Goal: Task Accomplishment & Management: Manage account settings

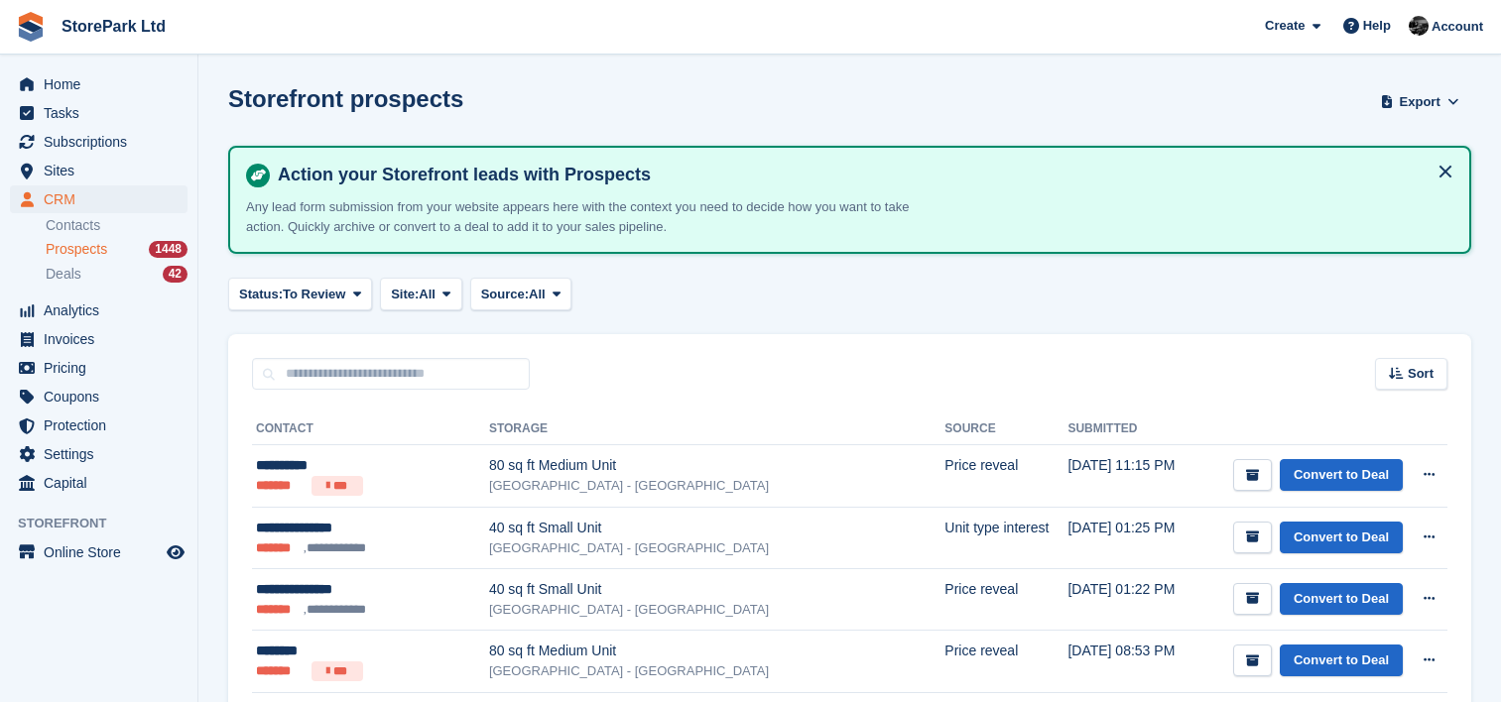
scroll to position [332, 0]
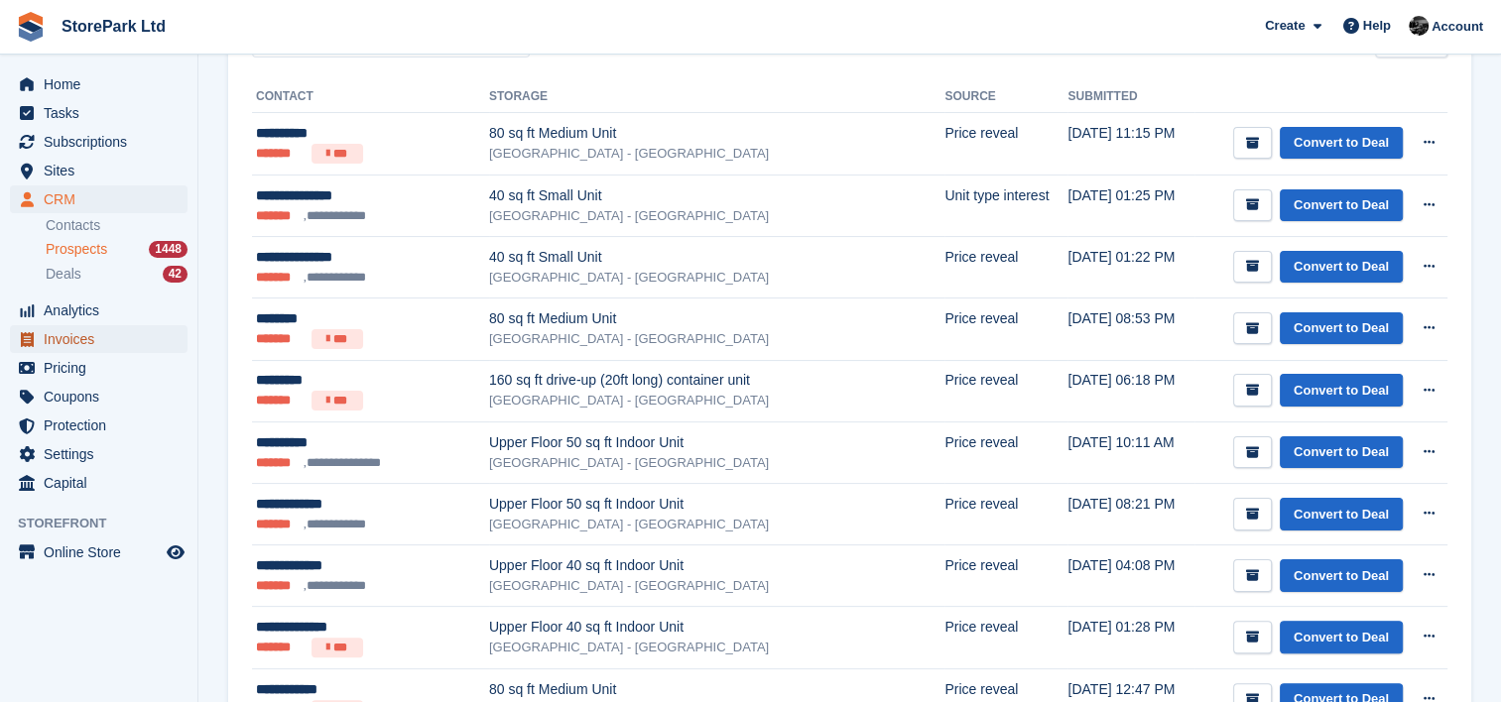
click at [88, 344] on span "Invoices" at bounding box center [103, 339] width 119 height 28
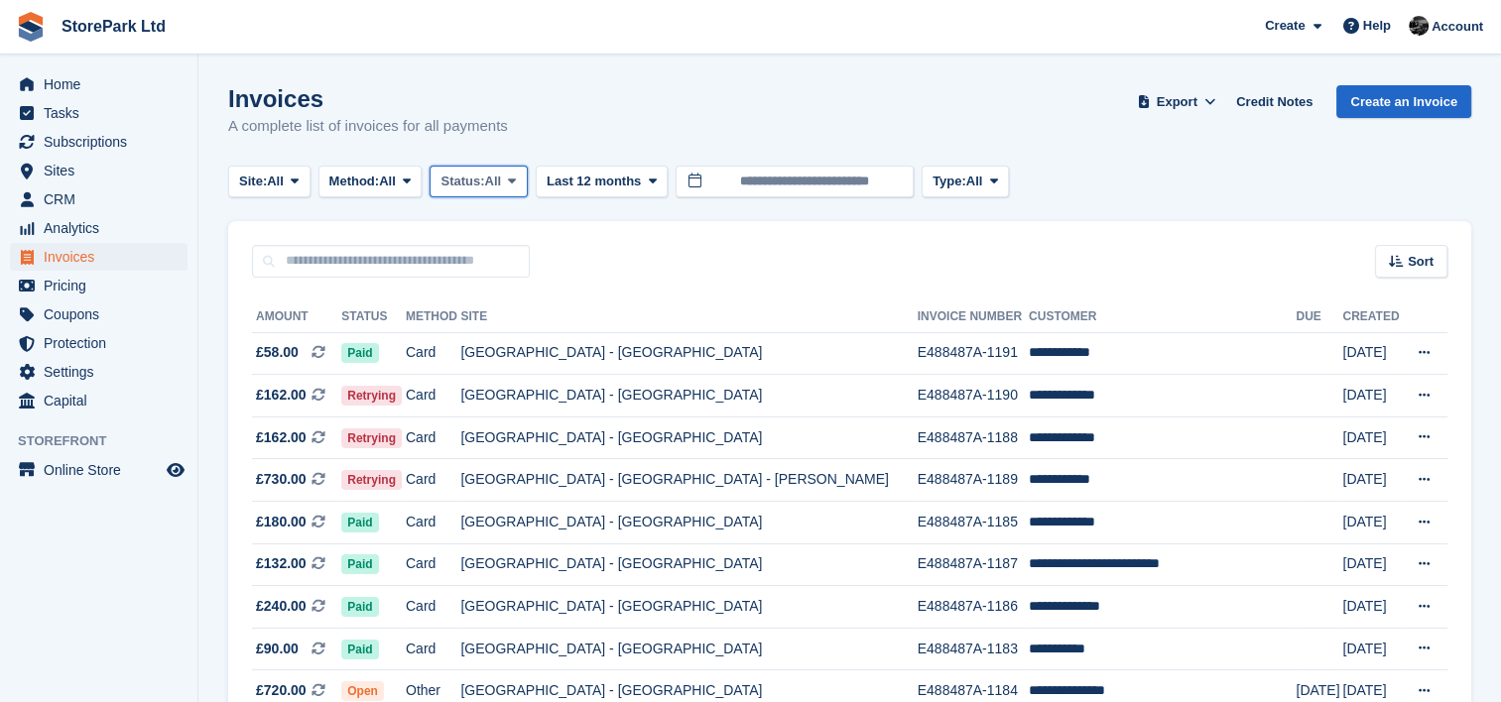
click at [474, 189] on span "Status:" at bounding box center [462, 182] width 44 height 20
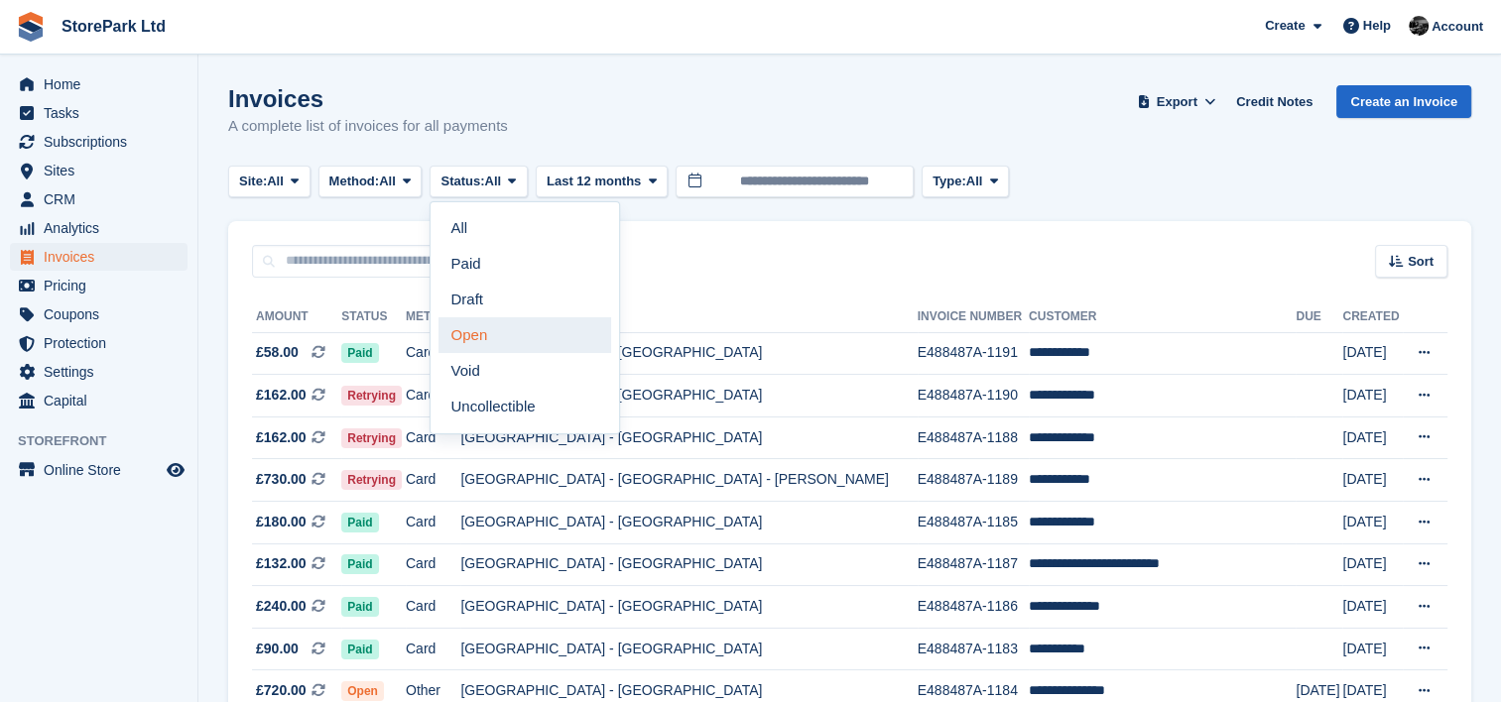
click at [474, 341] on link "Open" at bounding box center [524, 335] width 173 height 36
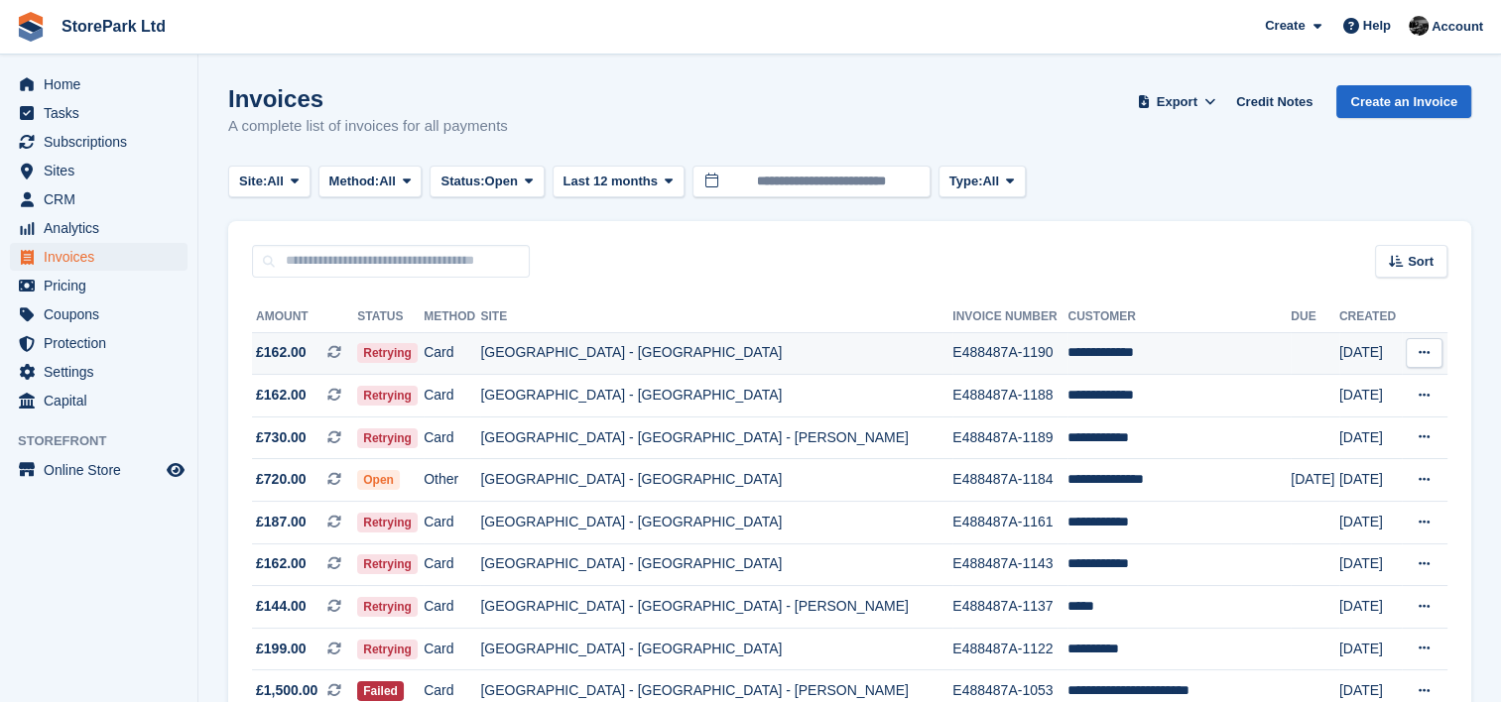
click at [978, 345] on td "E488487A-1190" at bounding box center [1009, 353] width 115 height 43
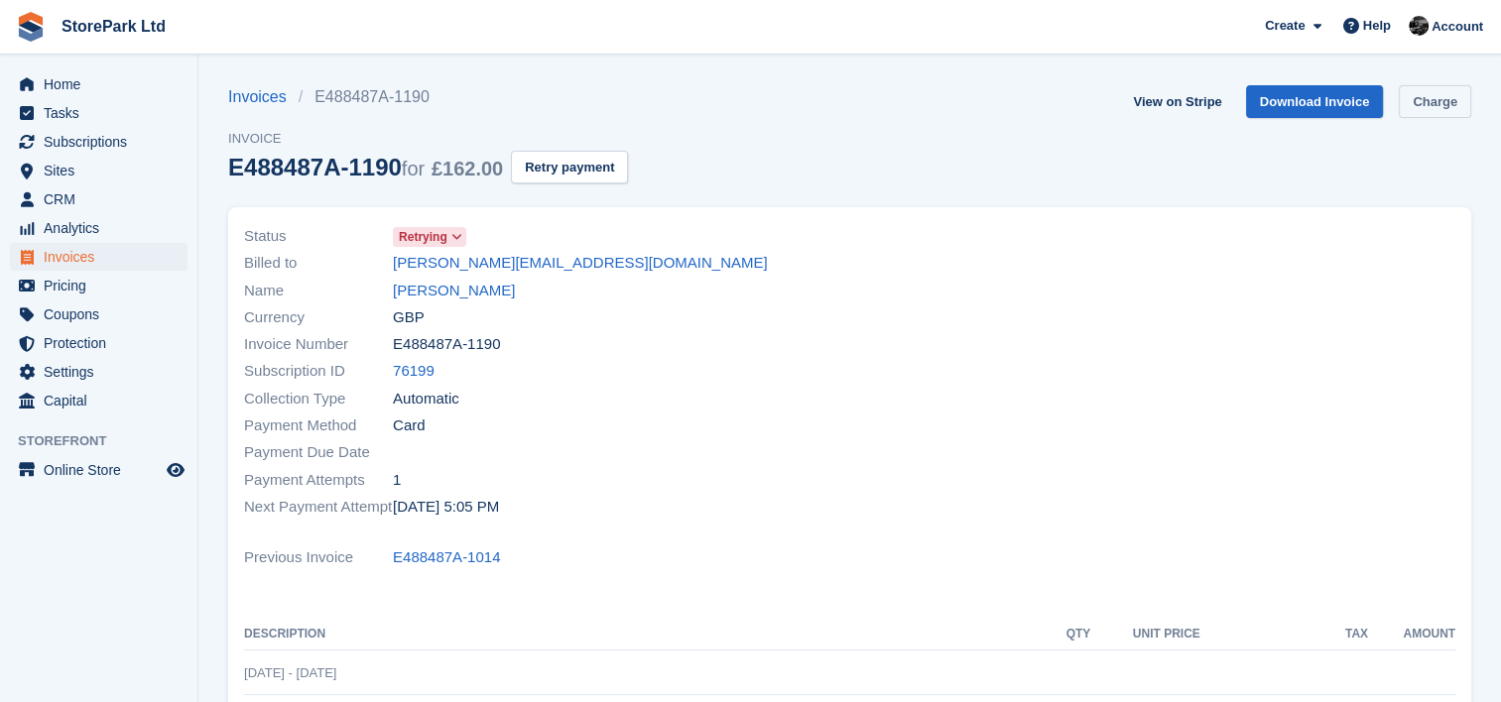
click at [1426, 112] on link "Charge" at bounding box center [1435, 101] width 72 height 33
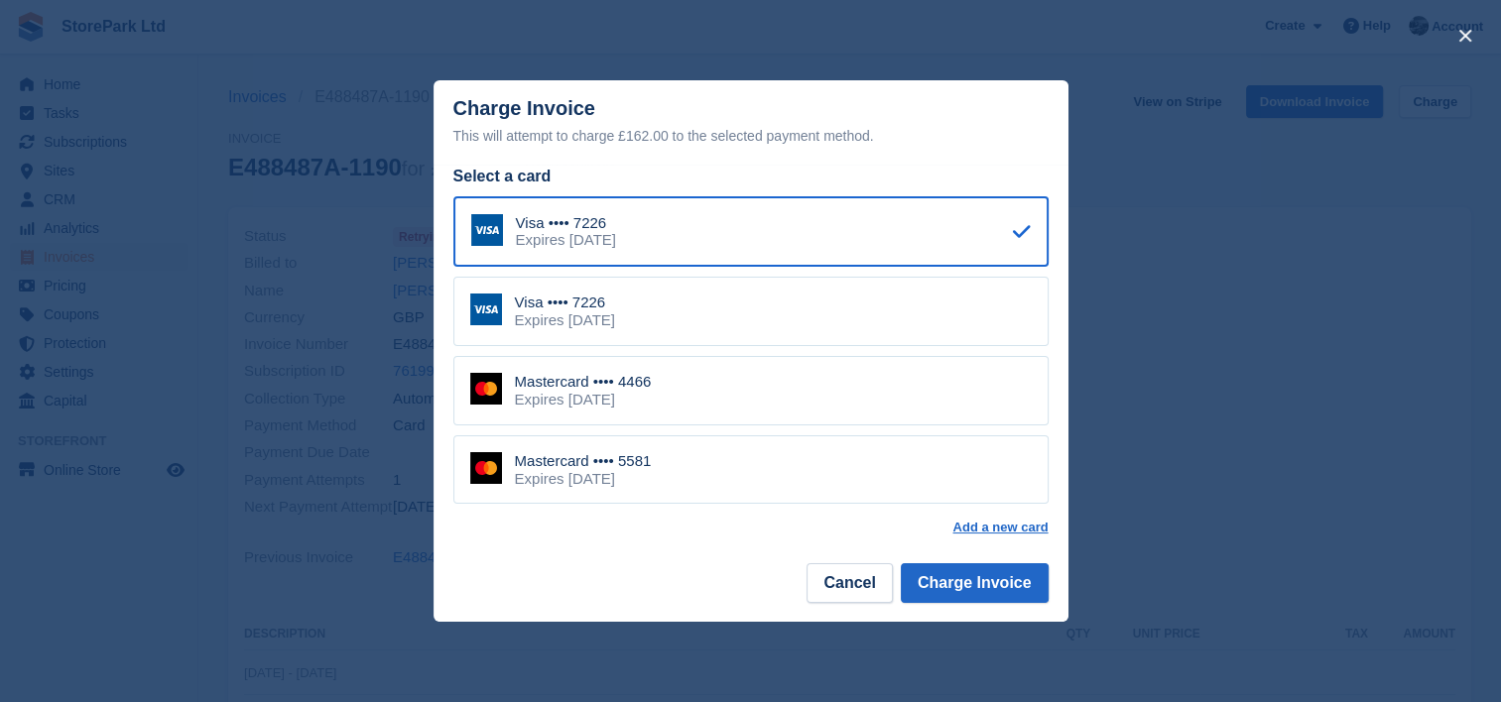
click at [1229, 468] on div "close" at bounding box center [750, 351] width 1501 height 702
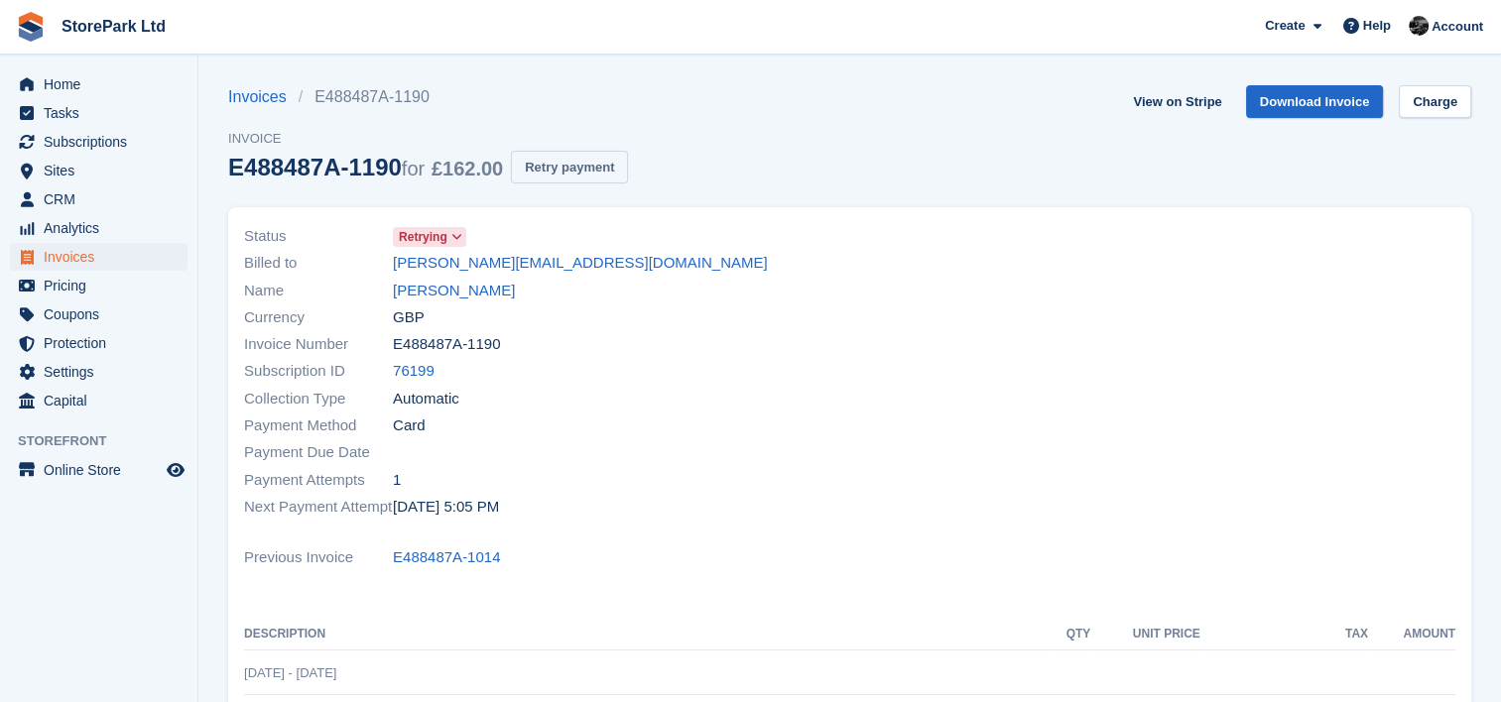
click at [599, 165] on button "Retry payment" at bounding box center [569, 167] width 117 height 33
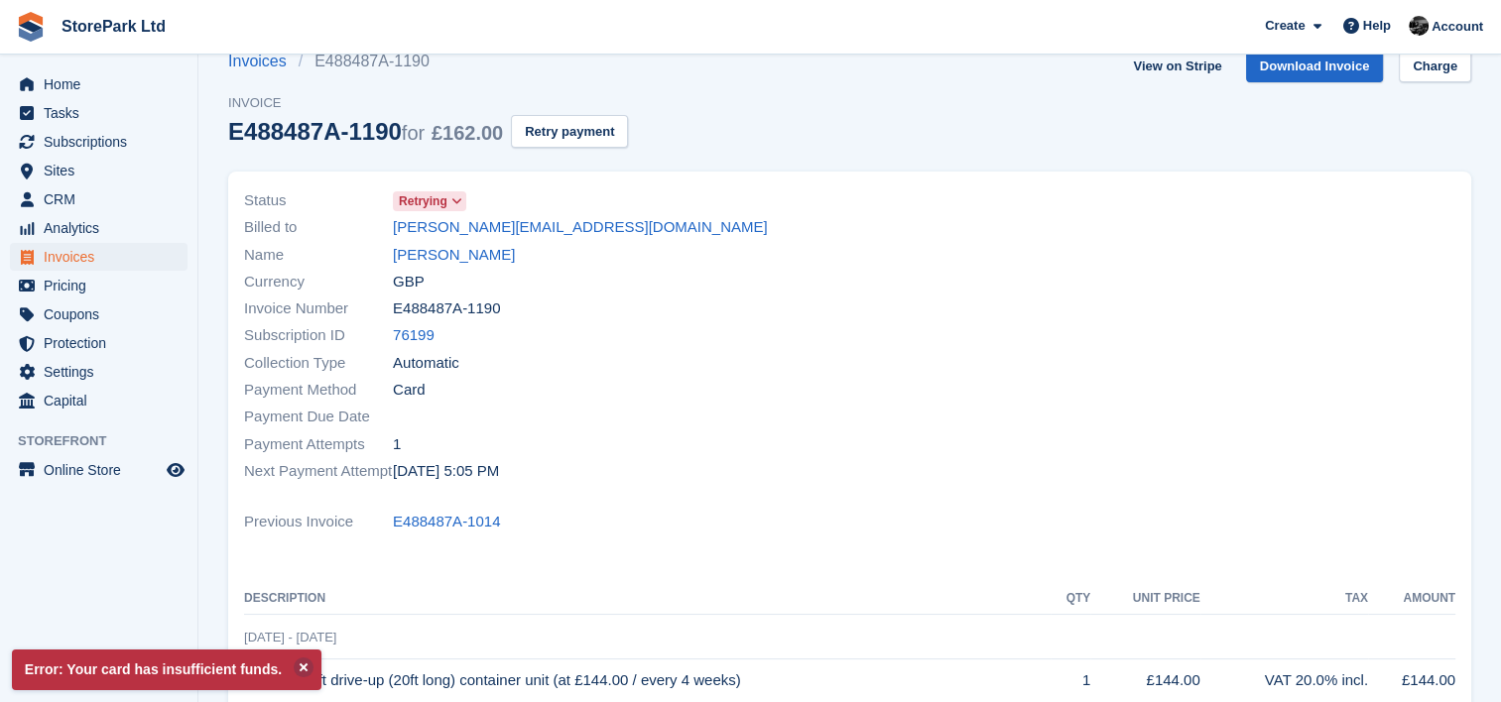
scroll to position [34, 0]
click at [1452, 61] on link "Charge" at bounding box center [1435, 68] width 72 height 33
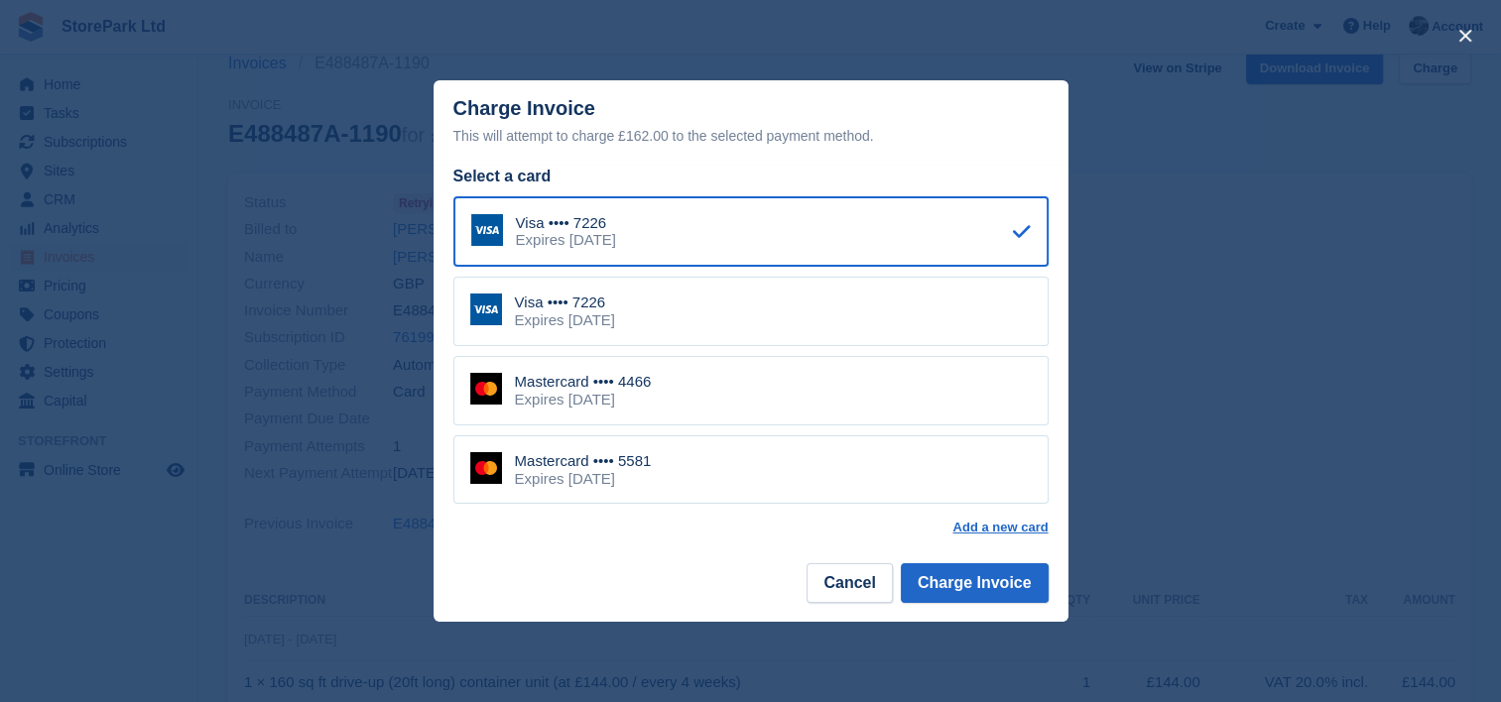
click at [923, 390] on div "Mastercard •••• 4466 Expires September 2027" at bounding box center [750, 390] width 595 height 69
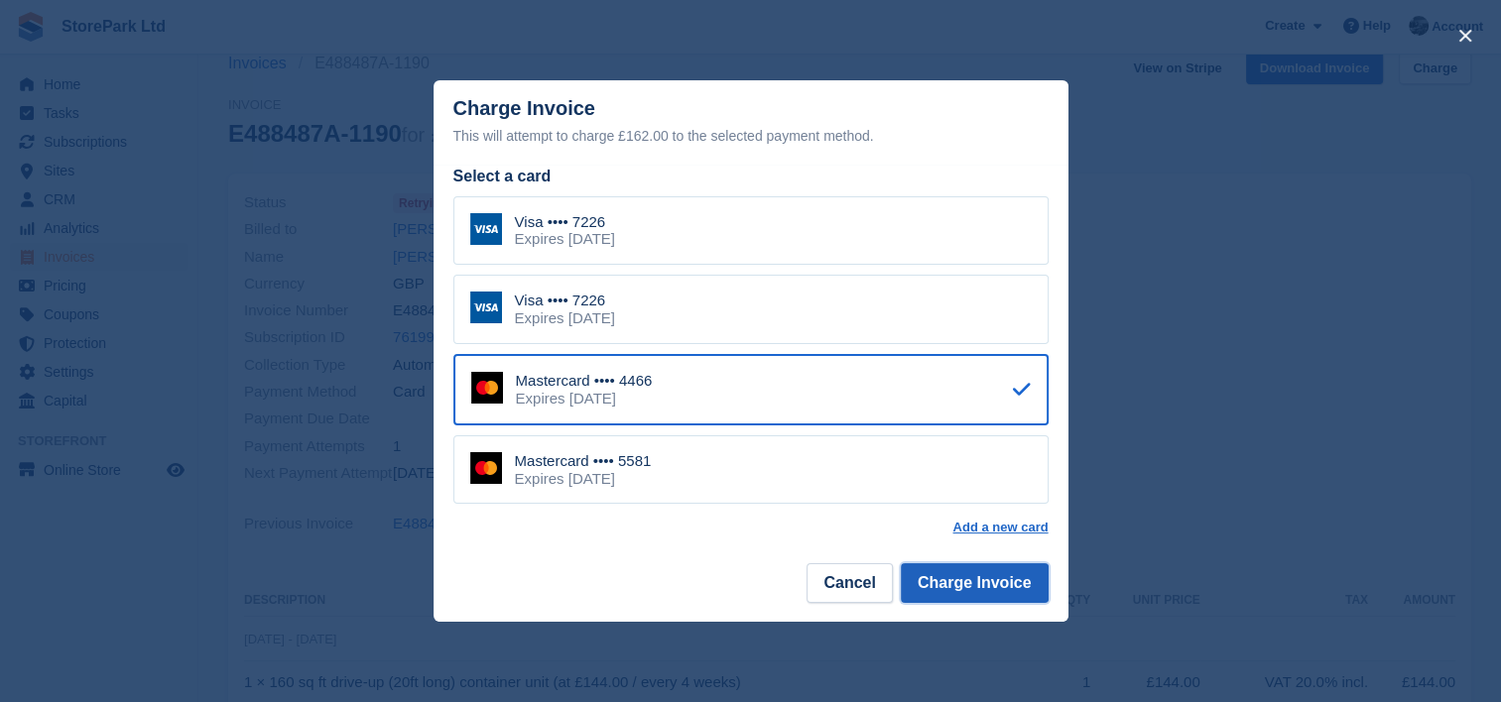
click at [981, 579] on button "Charge Invoice" at bounding box center [975, 583] width 148 height 40
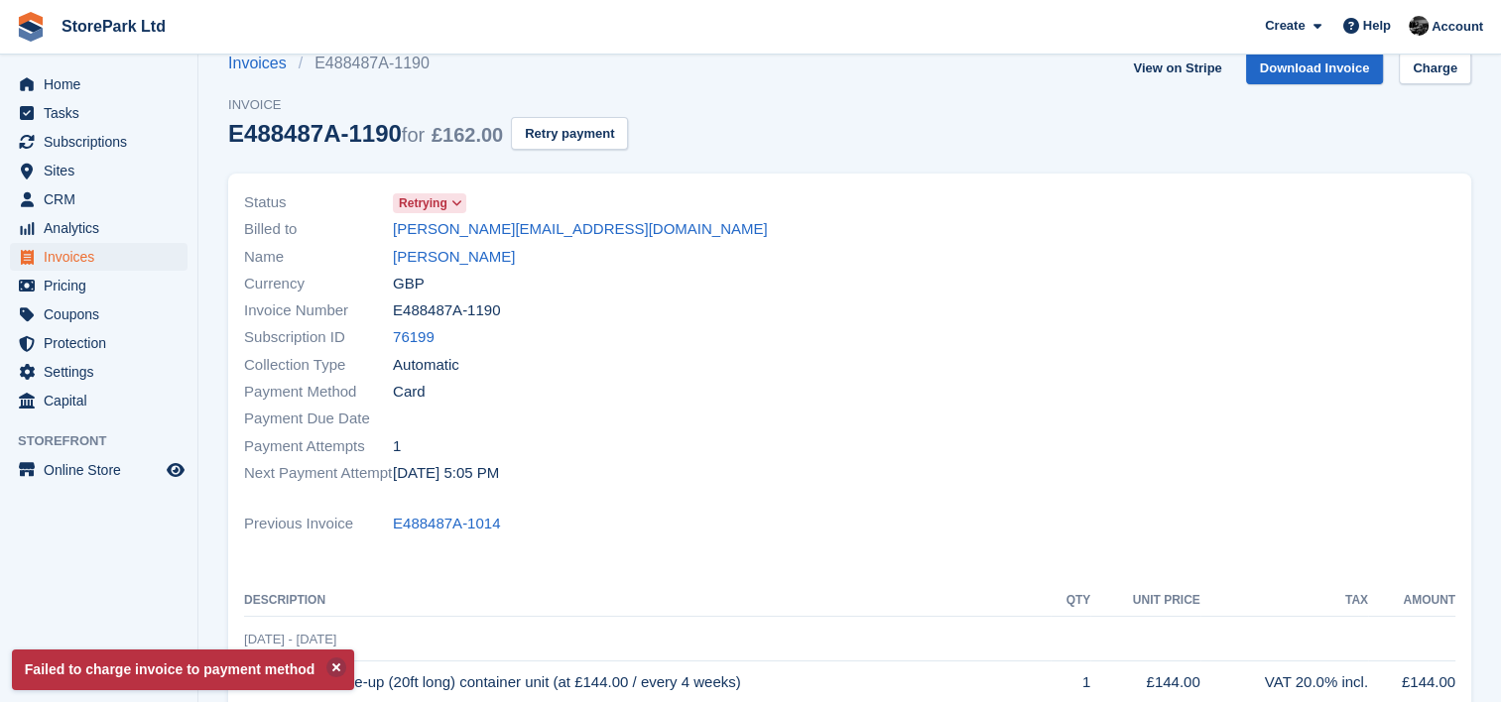
scroll to position [0, 0]
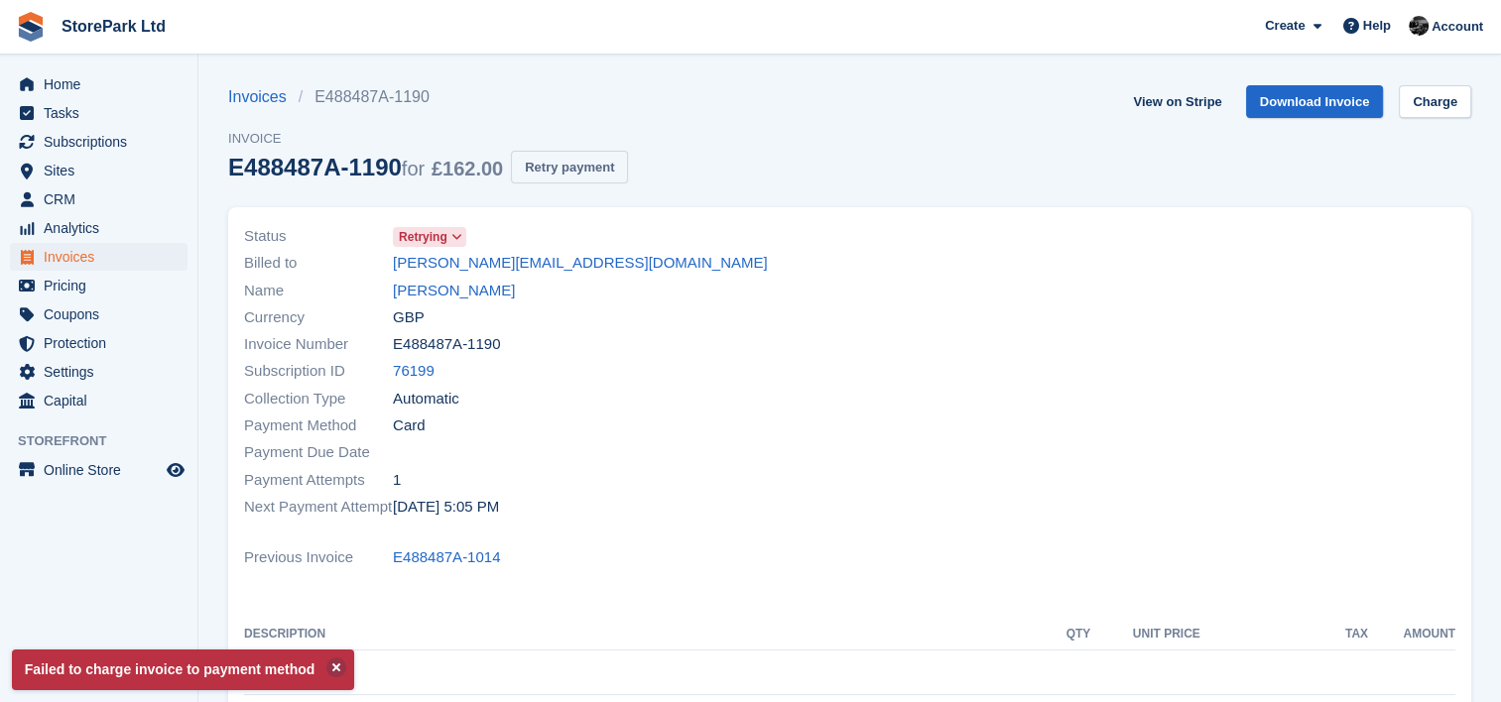
click at [616, 168] on button "Retry payment" at bounding box center [569, 167] width 117 height 33
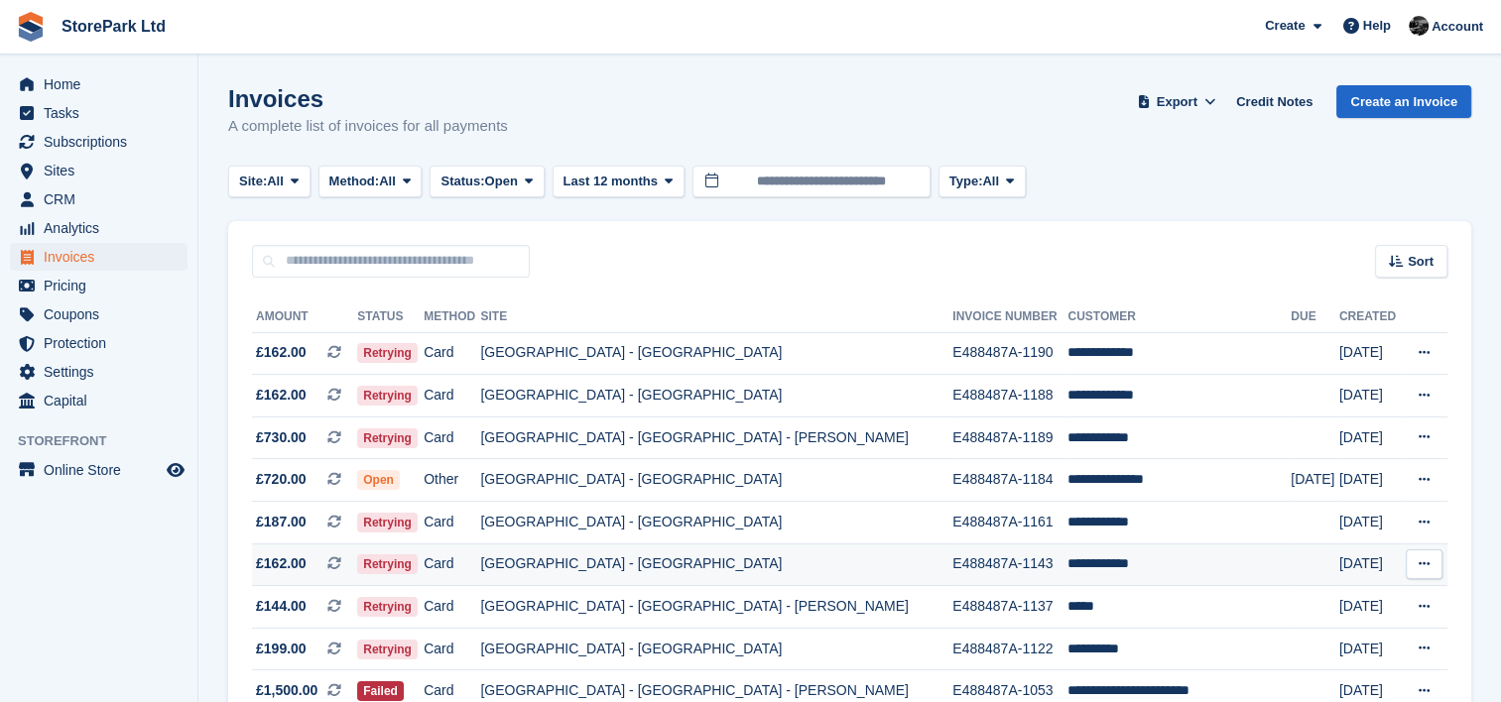
click at [747, 558] on td "[GEOGRAPHIC_DATA] - [GEOGRAPHIC_DATA]" at bounding box center [716, 565] width 472 height 43
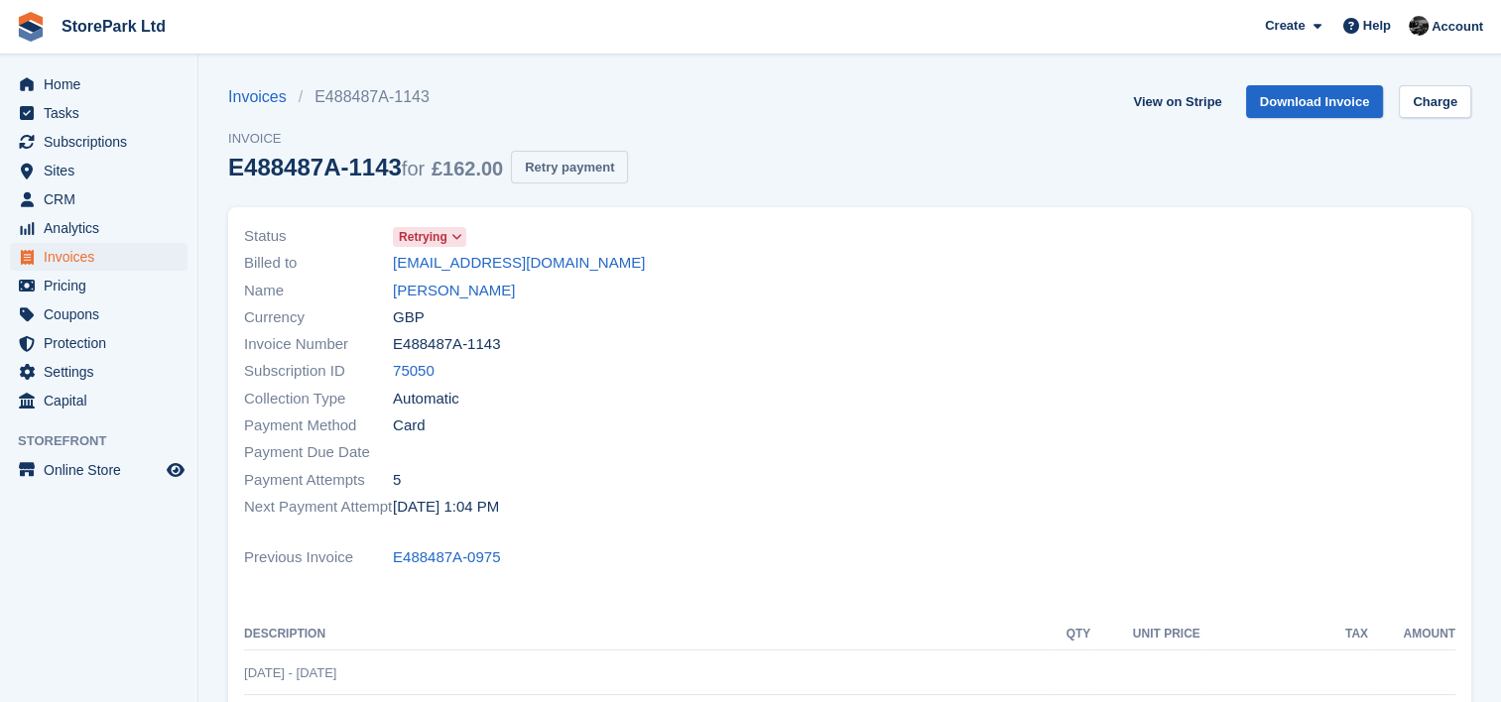
click at [575, 159] on button "Retry payment" at bounding box center [569, 167] width 117 height 33
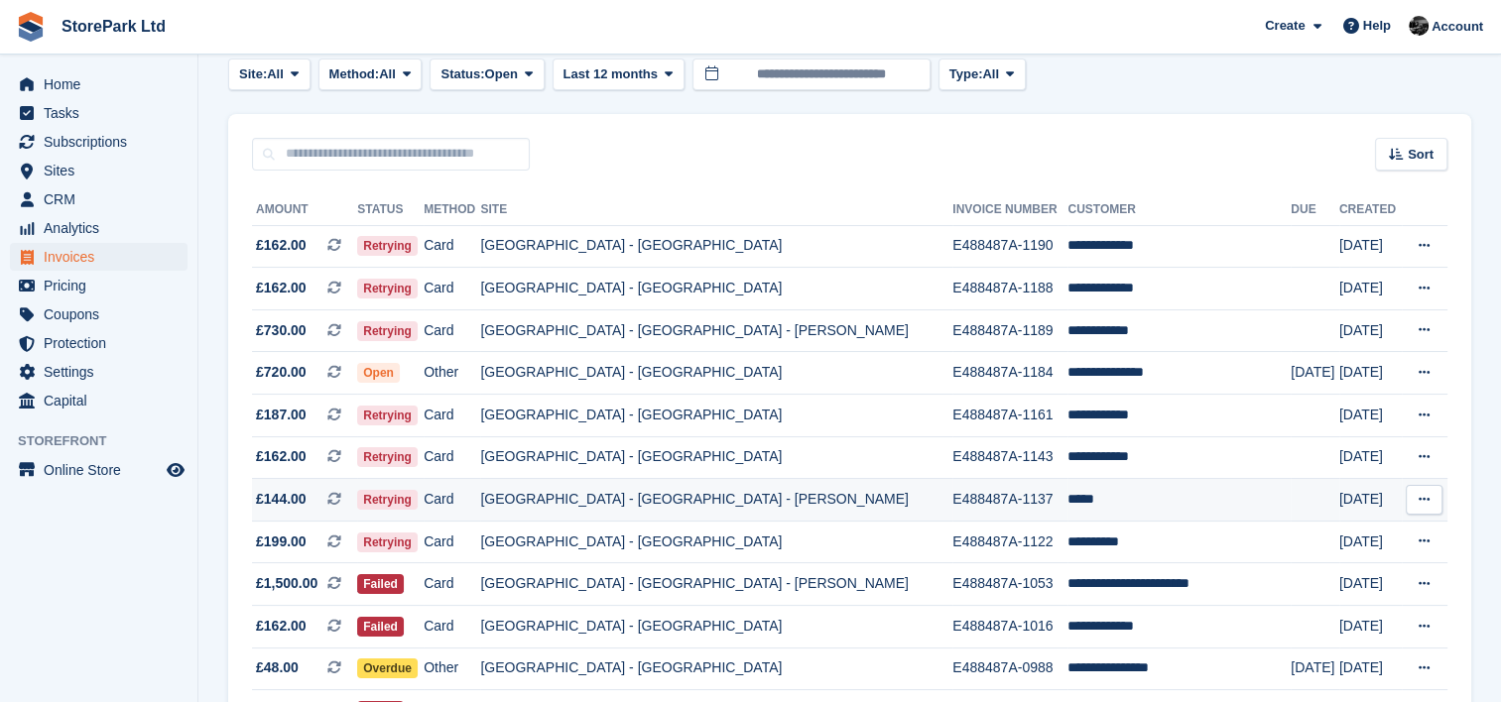
scroll to position [127, 0]
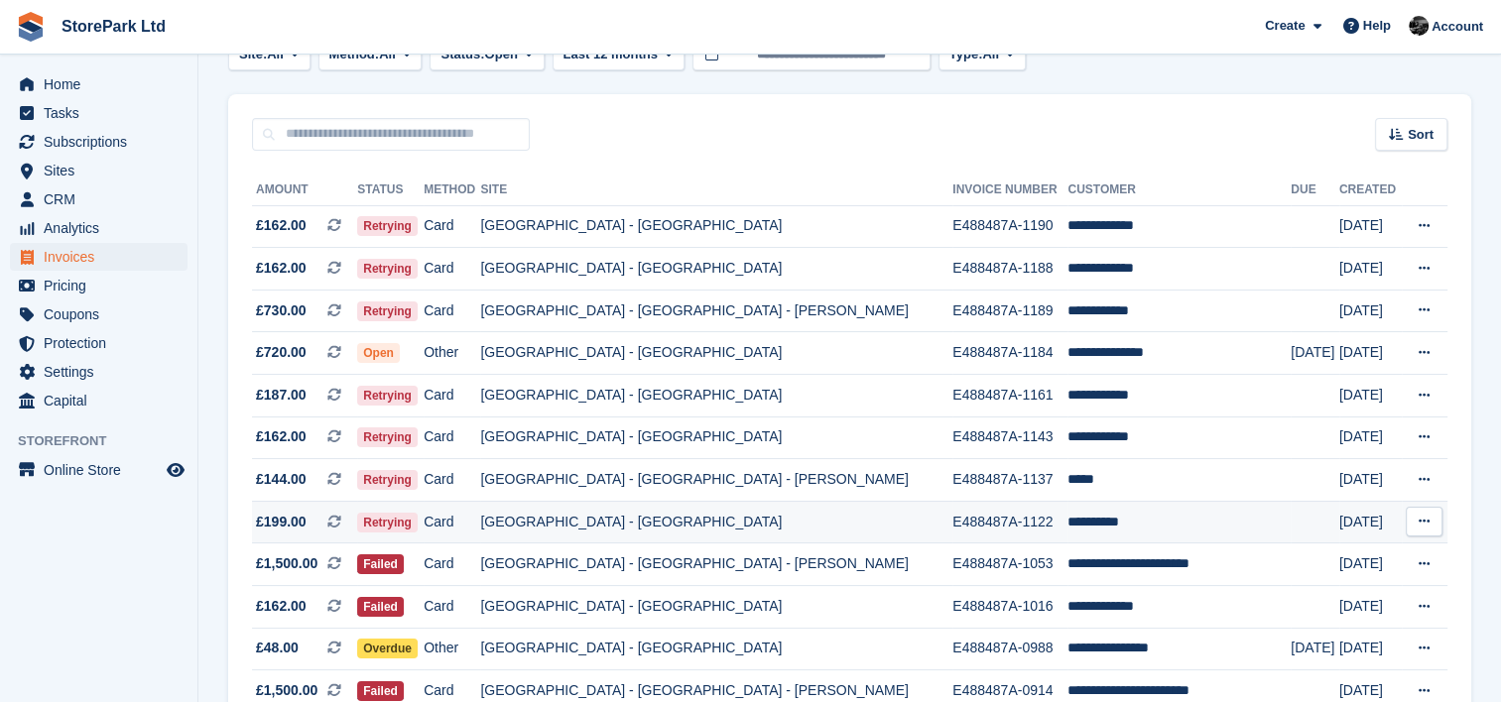
click at [952, 540] on td "E488487A-1122" at bounding box center [1009, 522] width 115 height 43
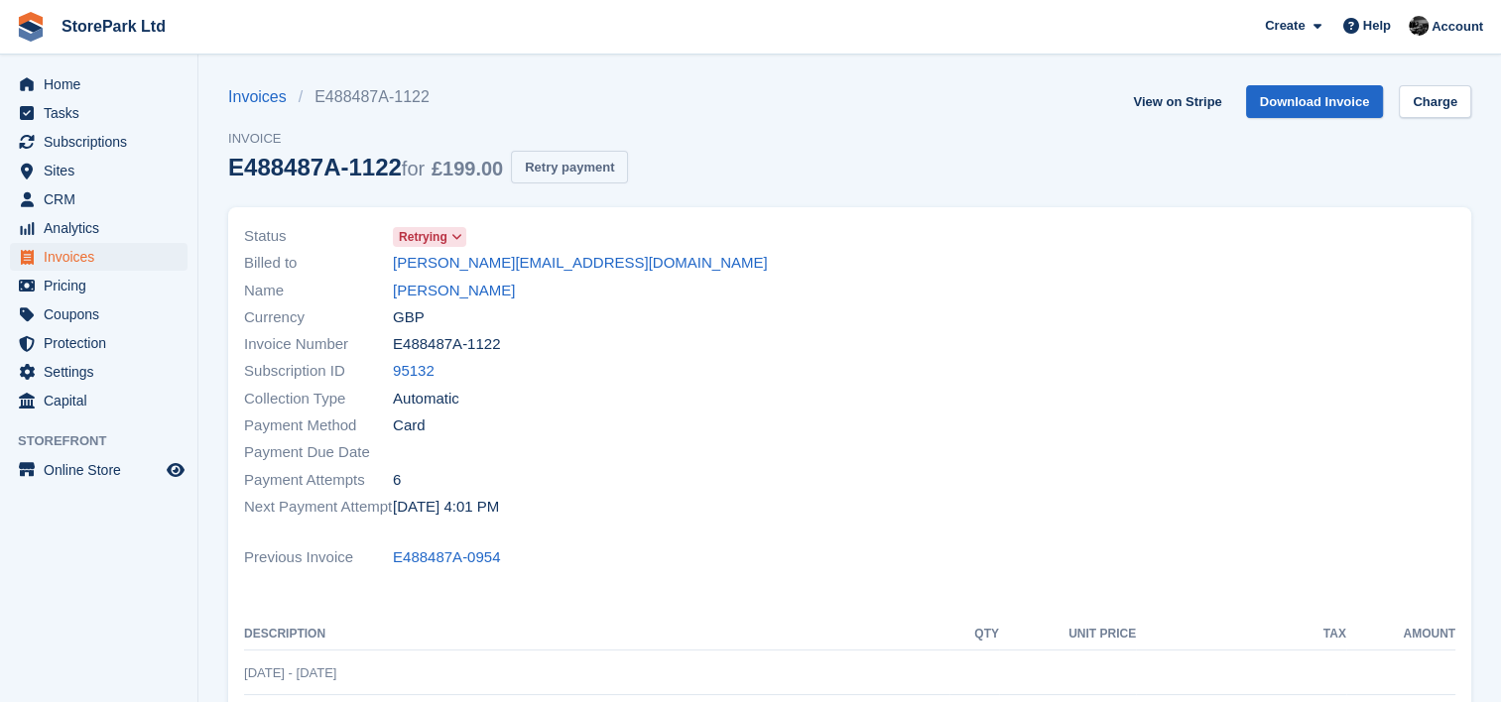
click at [612, 163] on button "Retry payment" at bounding box center [569, 167] width 117 height 33
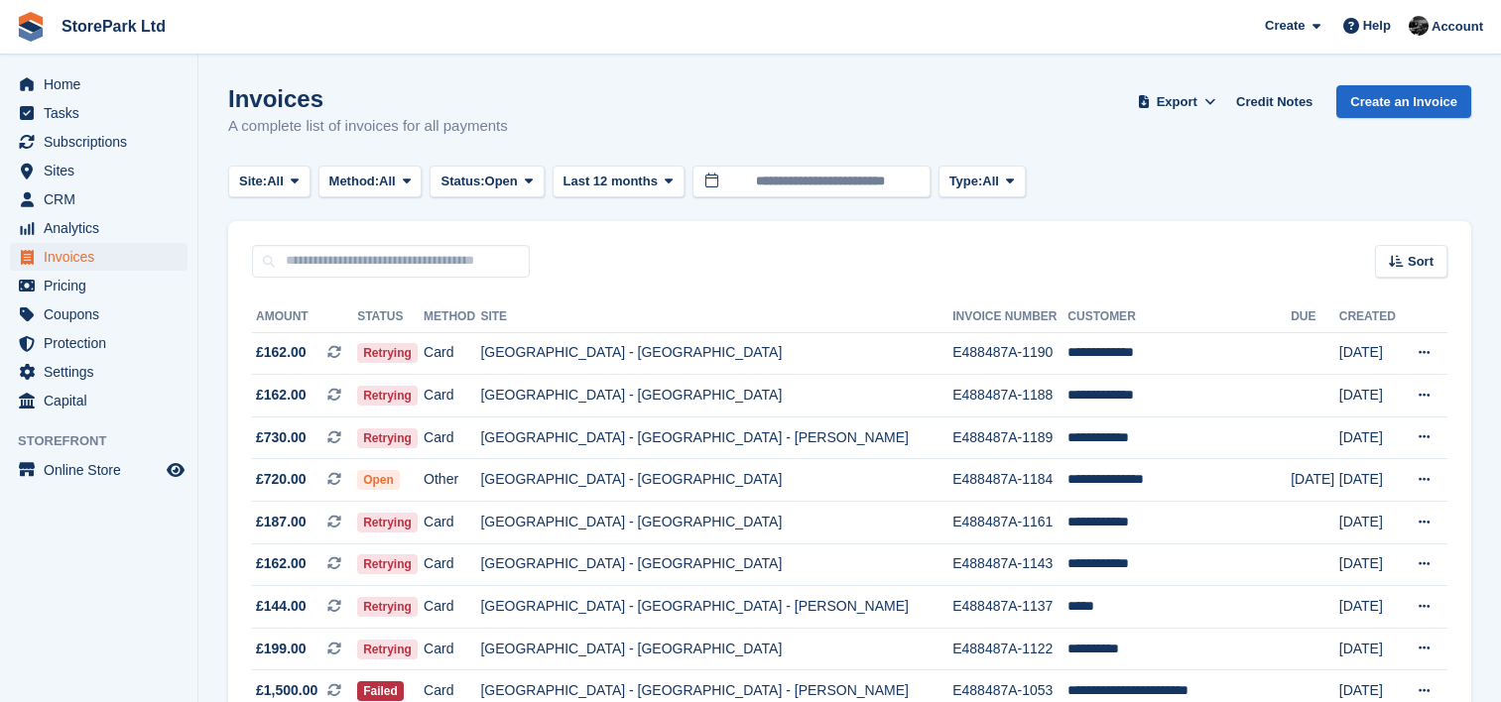
scroll to position [127, 0]
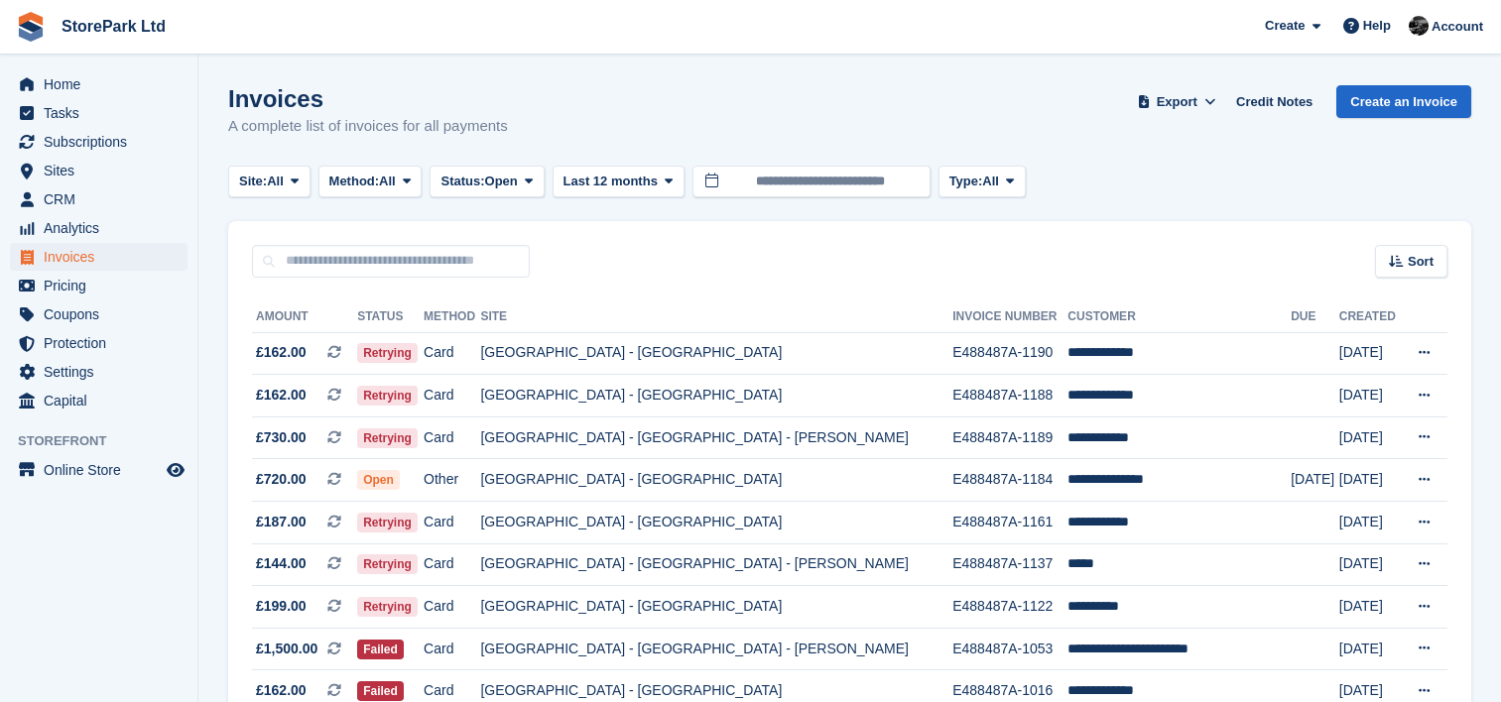
scroll to position [126, 0]
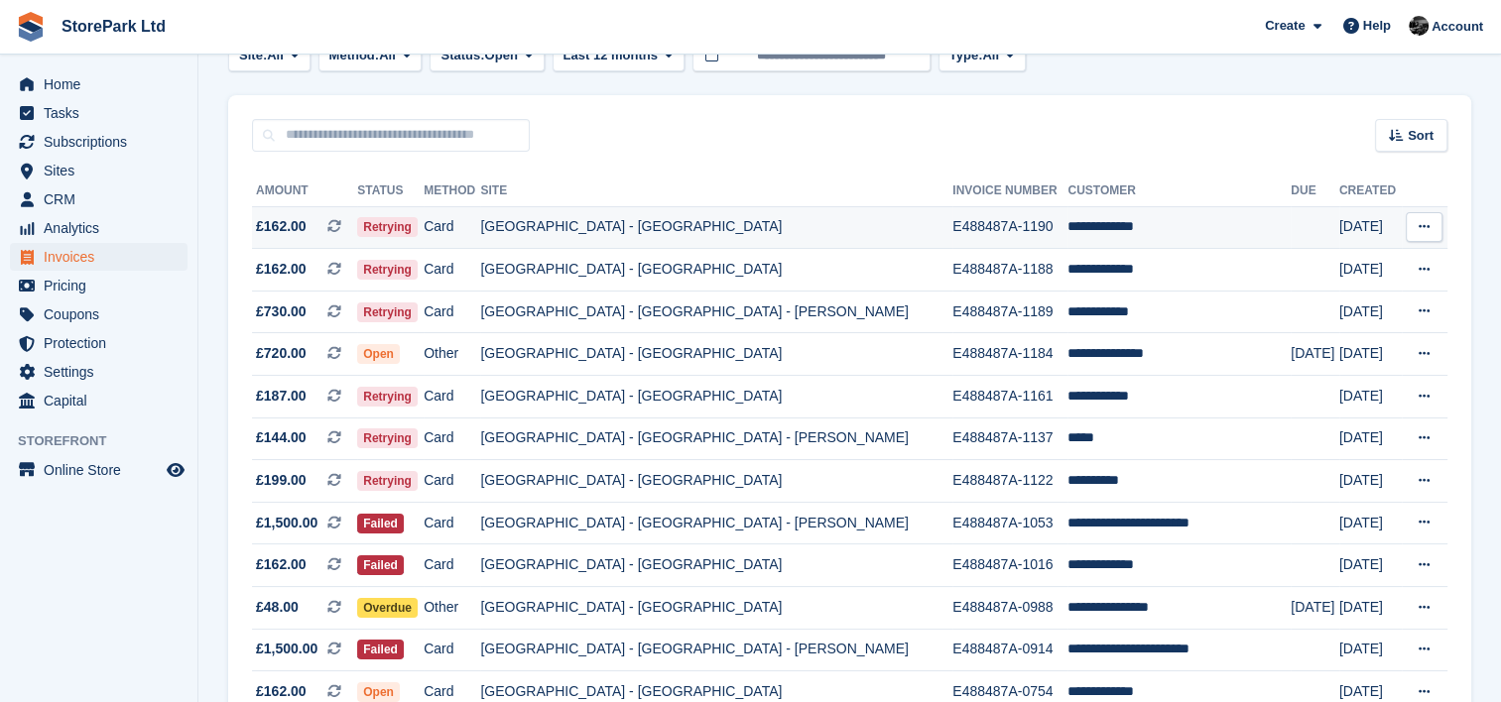
click at [690, 225] on td "[GEOGRAPHIC_DATA] - [GEOGRAPHIC_DATA]" at bounding box center [716, 227] width 472 height 43
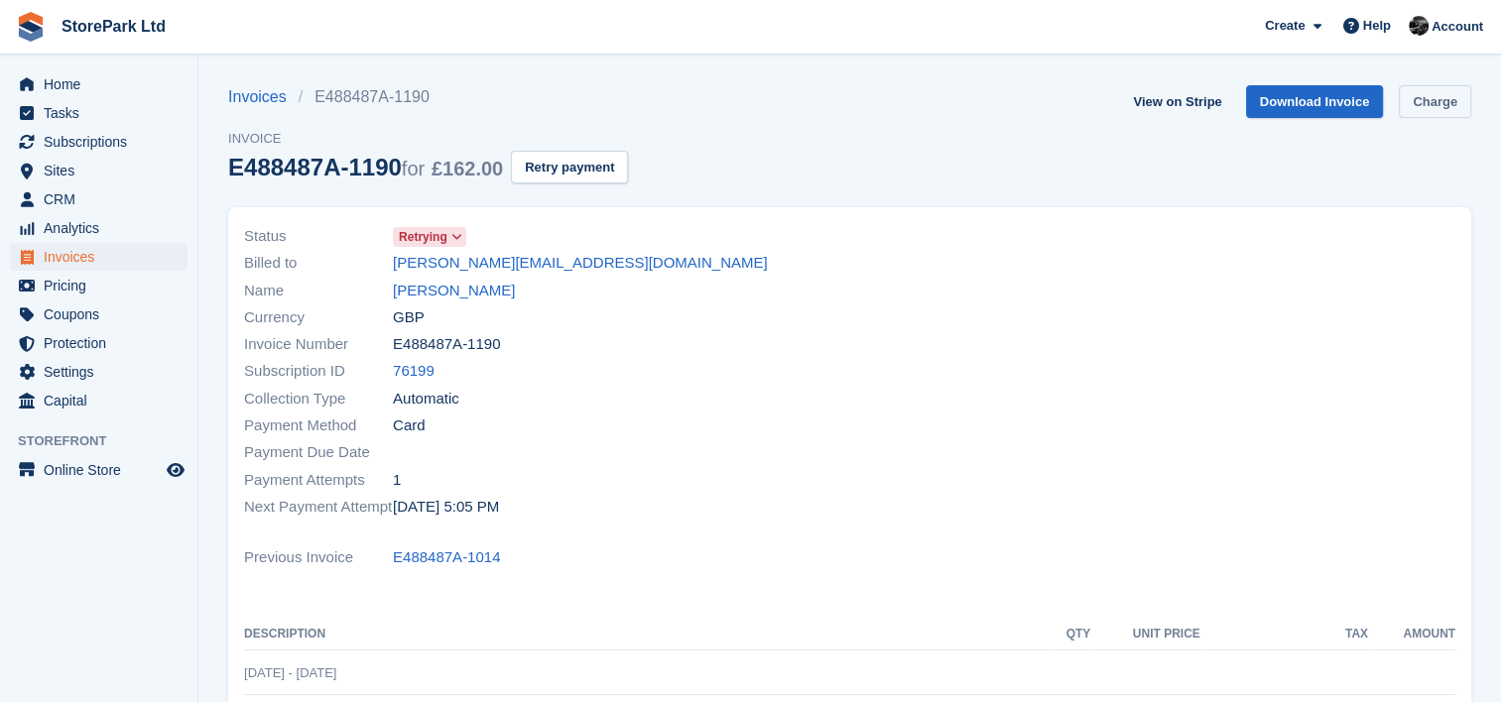
click at [1434, 101] on link "Charge" at bounding box center [1435, 101] width 72 height 33
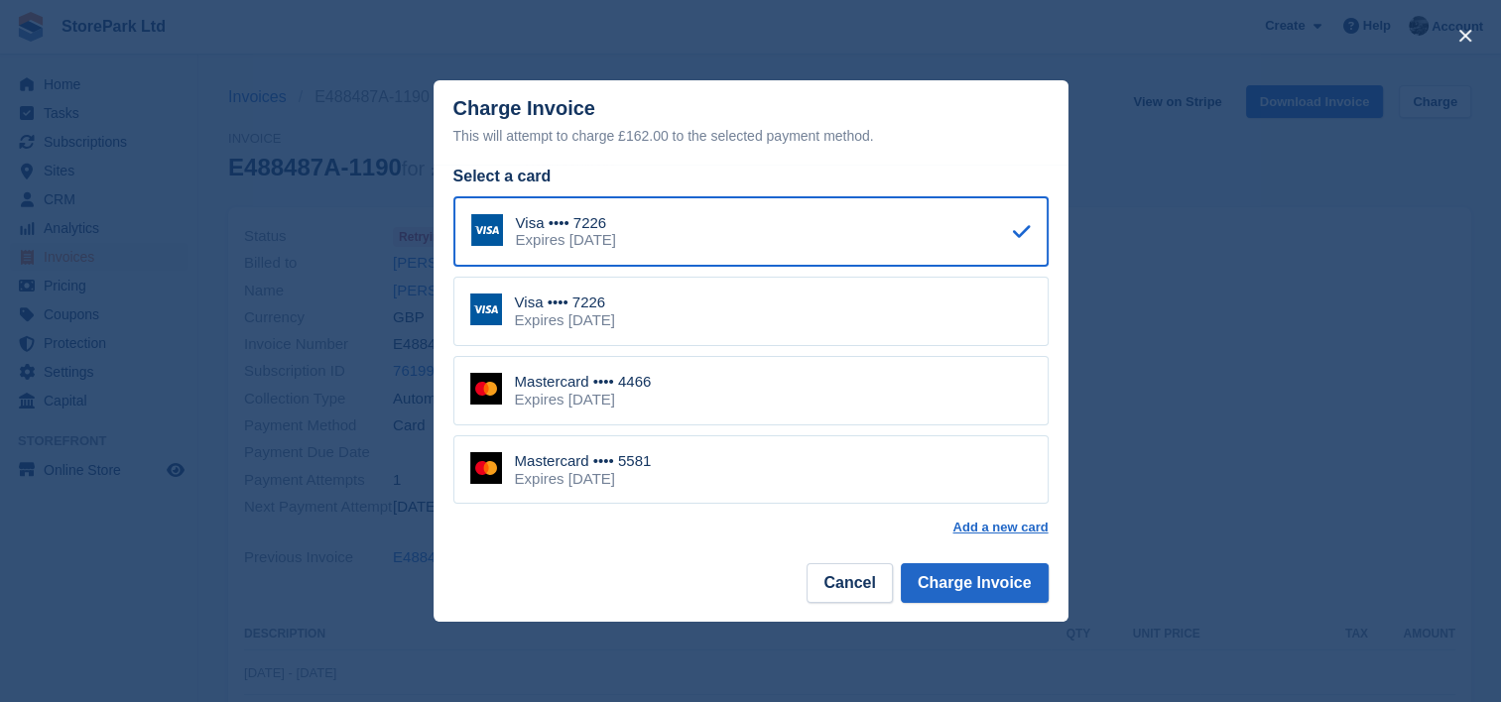
click at [801, 500] on div "Mastercard •••• 5581 Expires September 2029" at bounding box center [750, 469] width 595 height 69
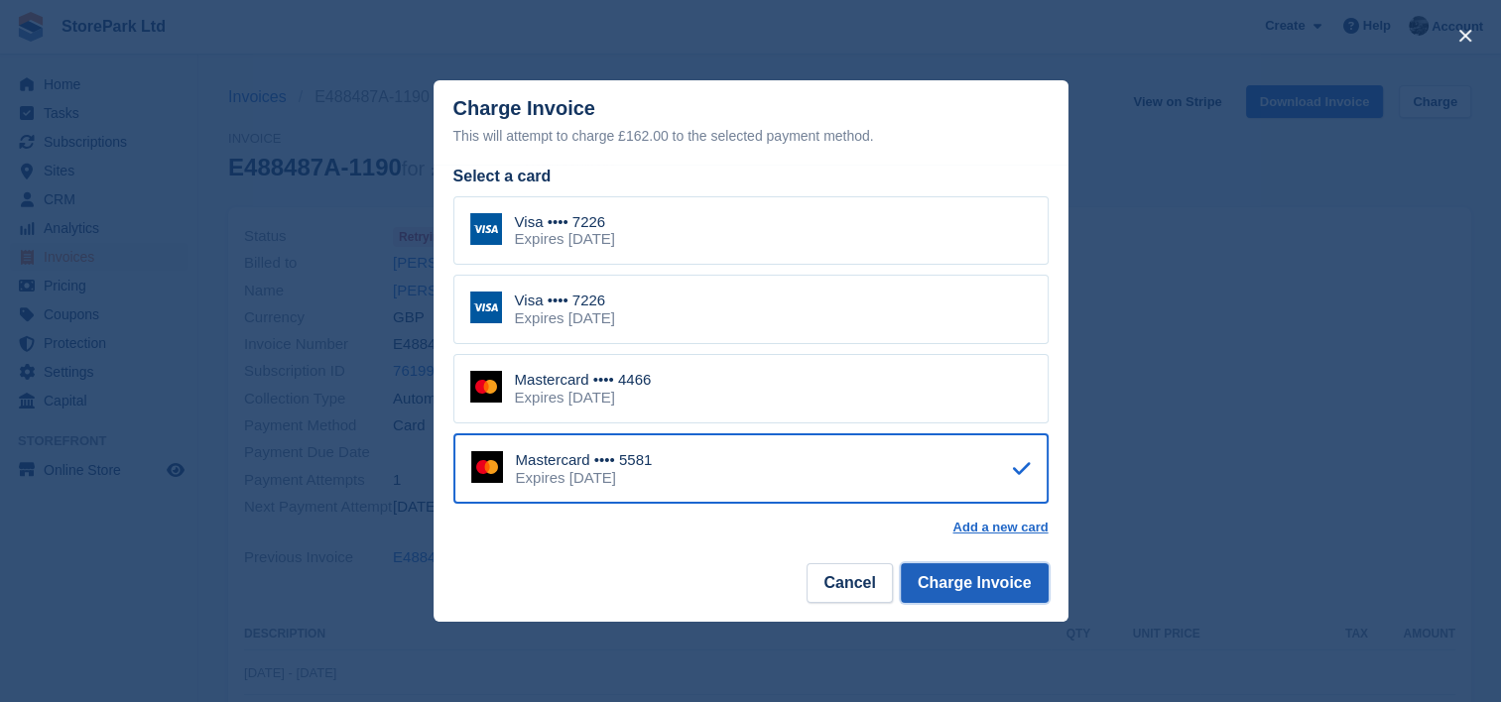
click at [1009, 571] on button "Charge Invoice" at bounding box center [975, 583] width 148 height 40
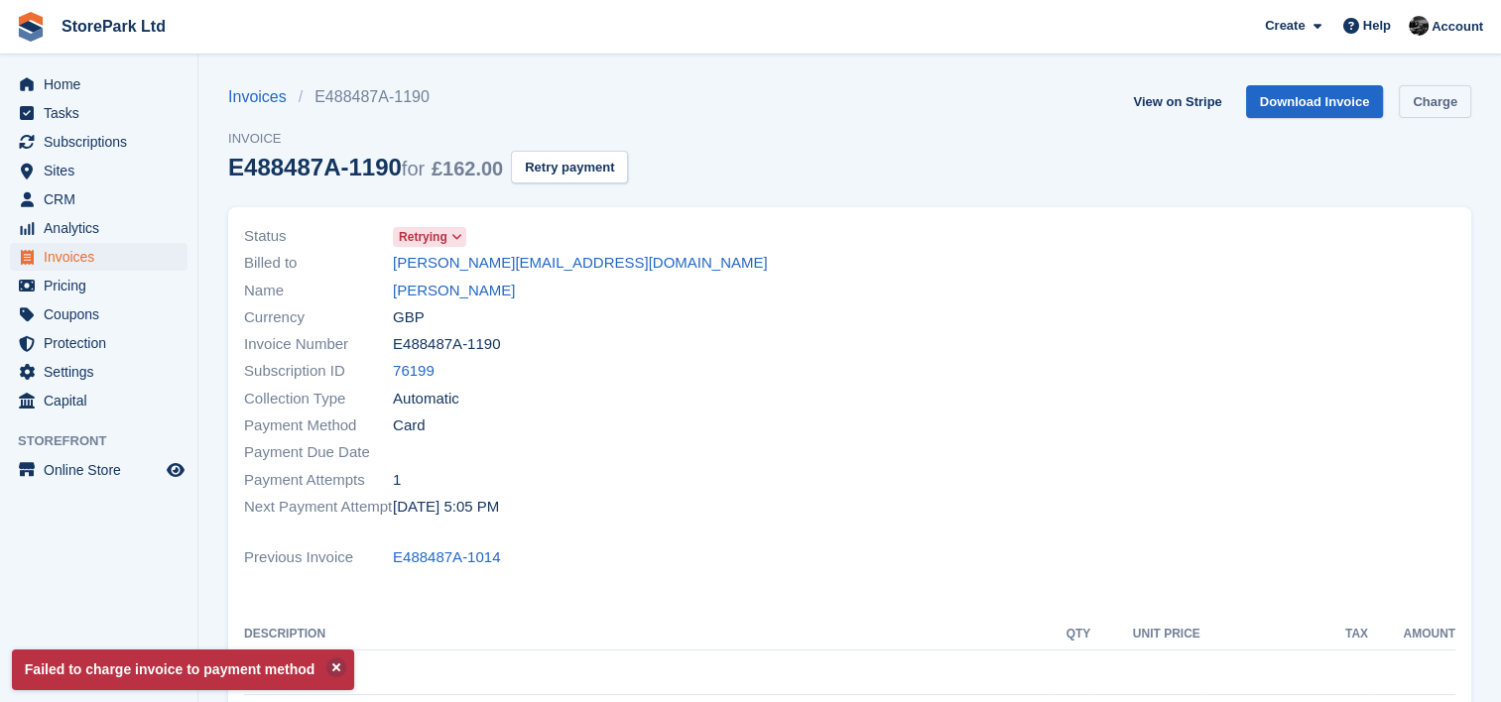
click at [1436, 105] on link "Charge" at bounding box center [1435, 101] width 72 height 33
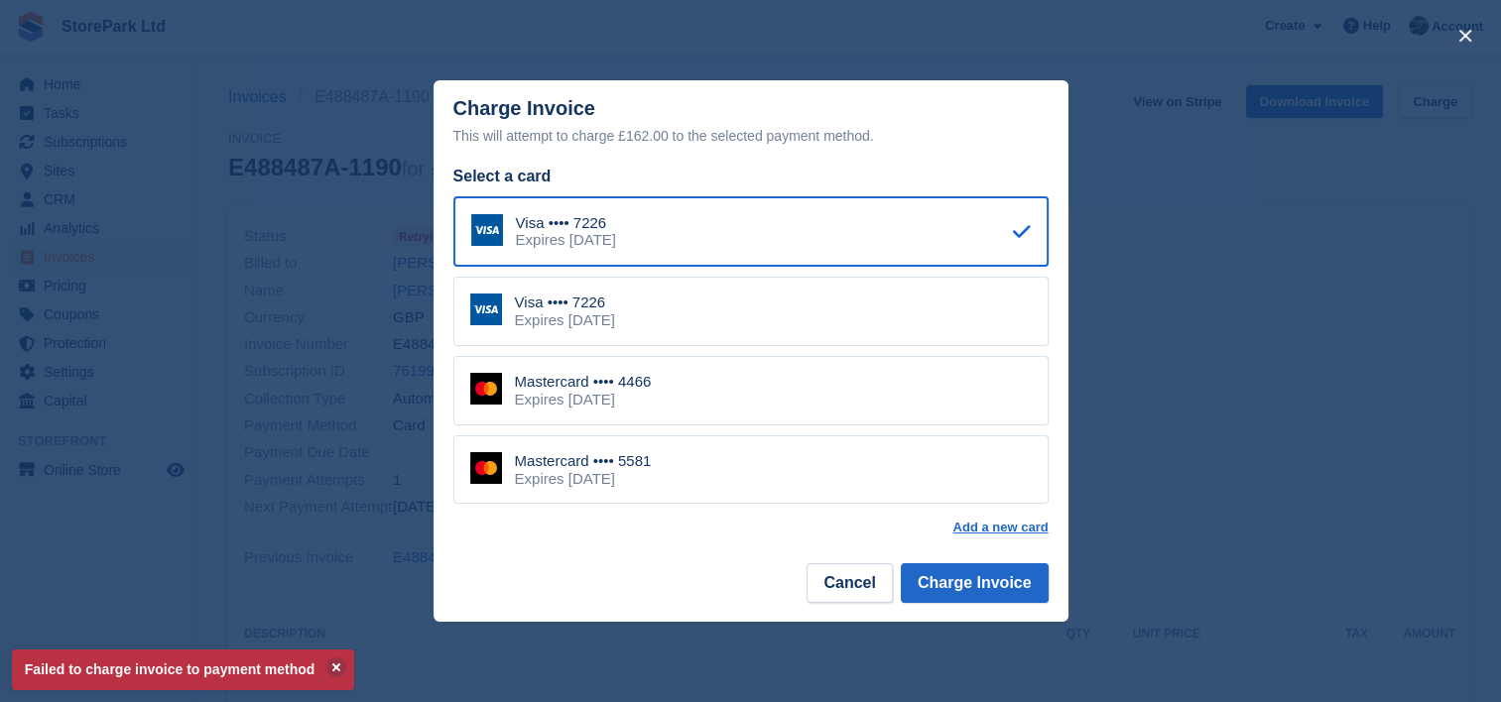
click at [934, 317] on div "Visa •••• 7226 Expires January 2030" at bounding box center [750, 311] width 595 height 69
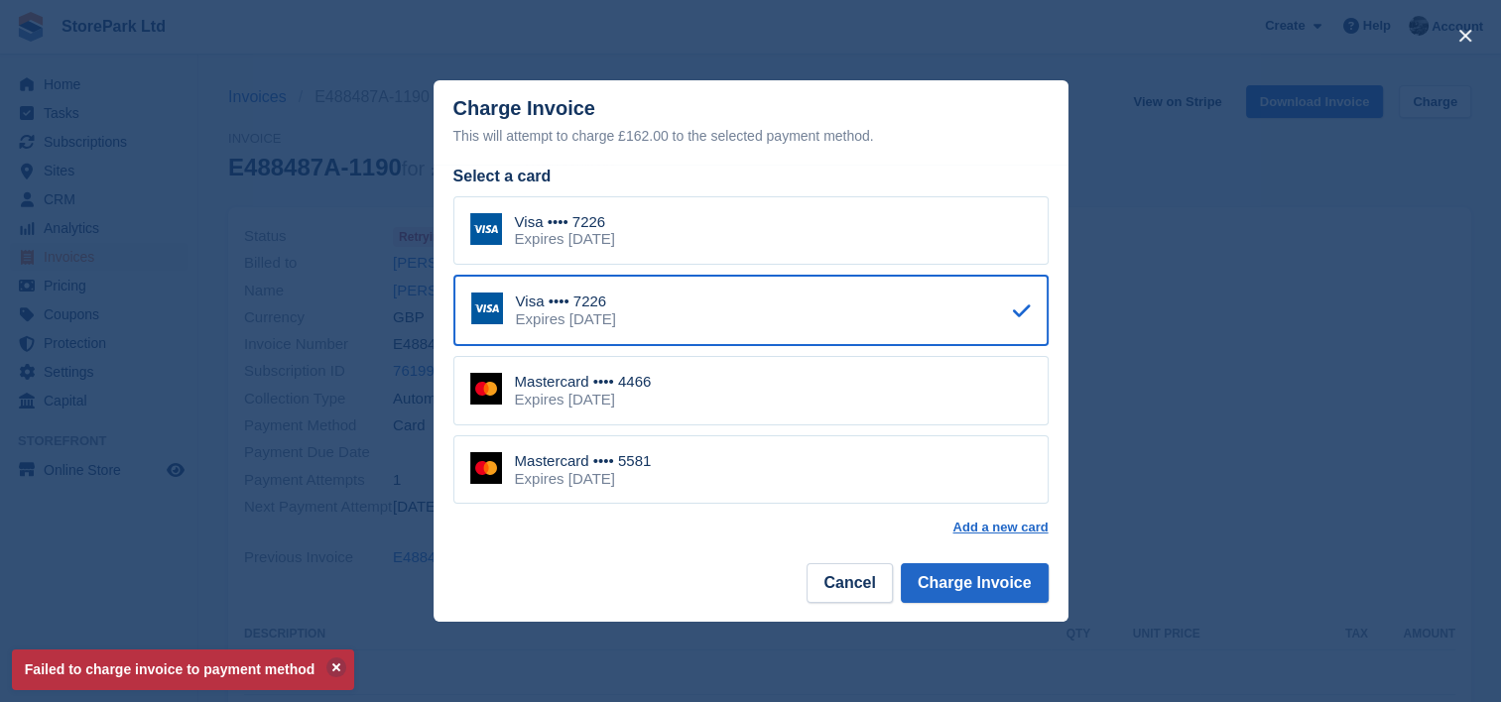
click at [1204, 372] on div "close" at bounding box center [750, 351] width 1501 height 702
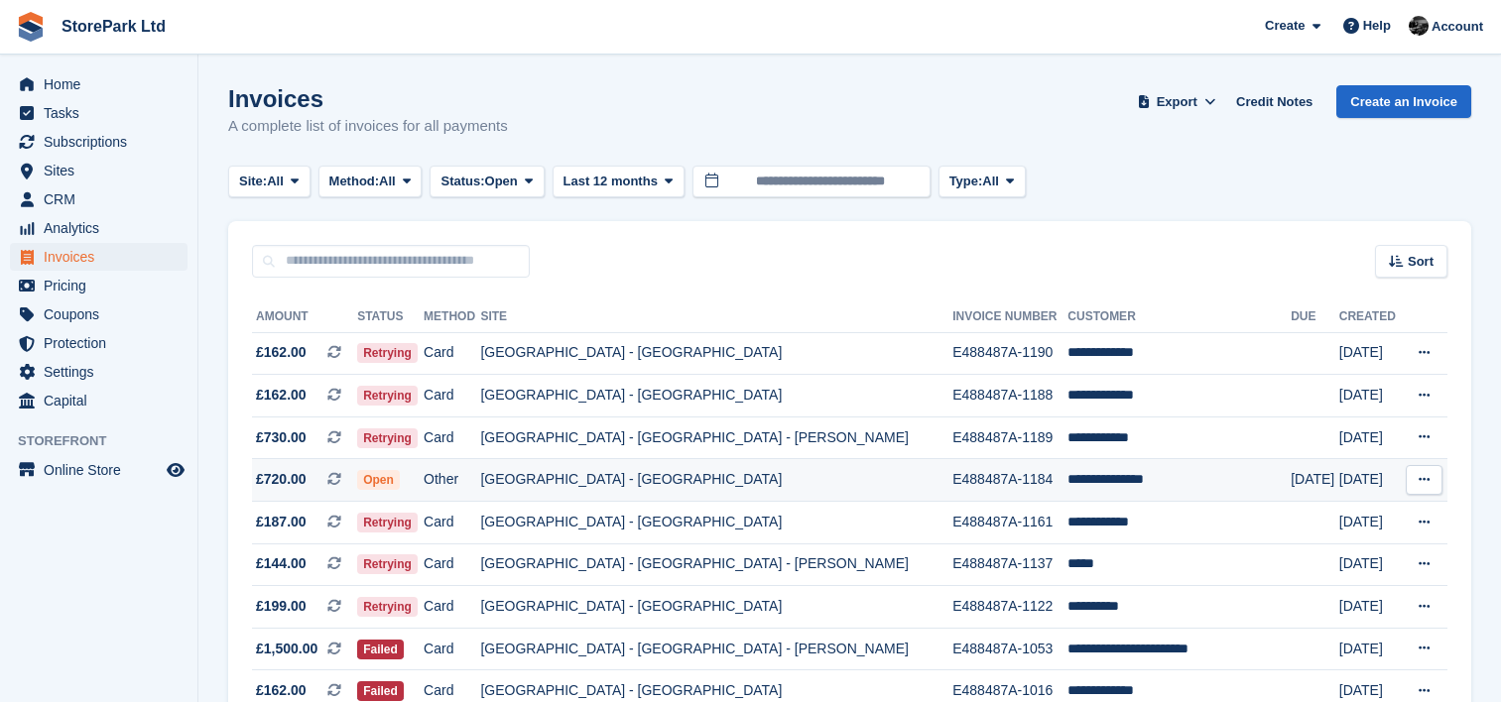
scroll to position [126, 0]
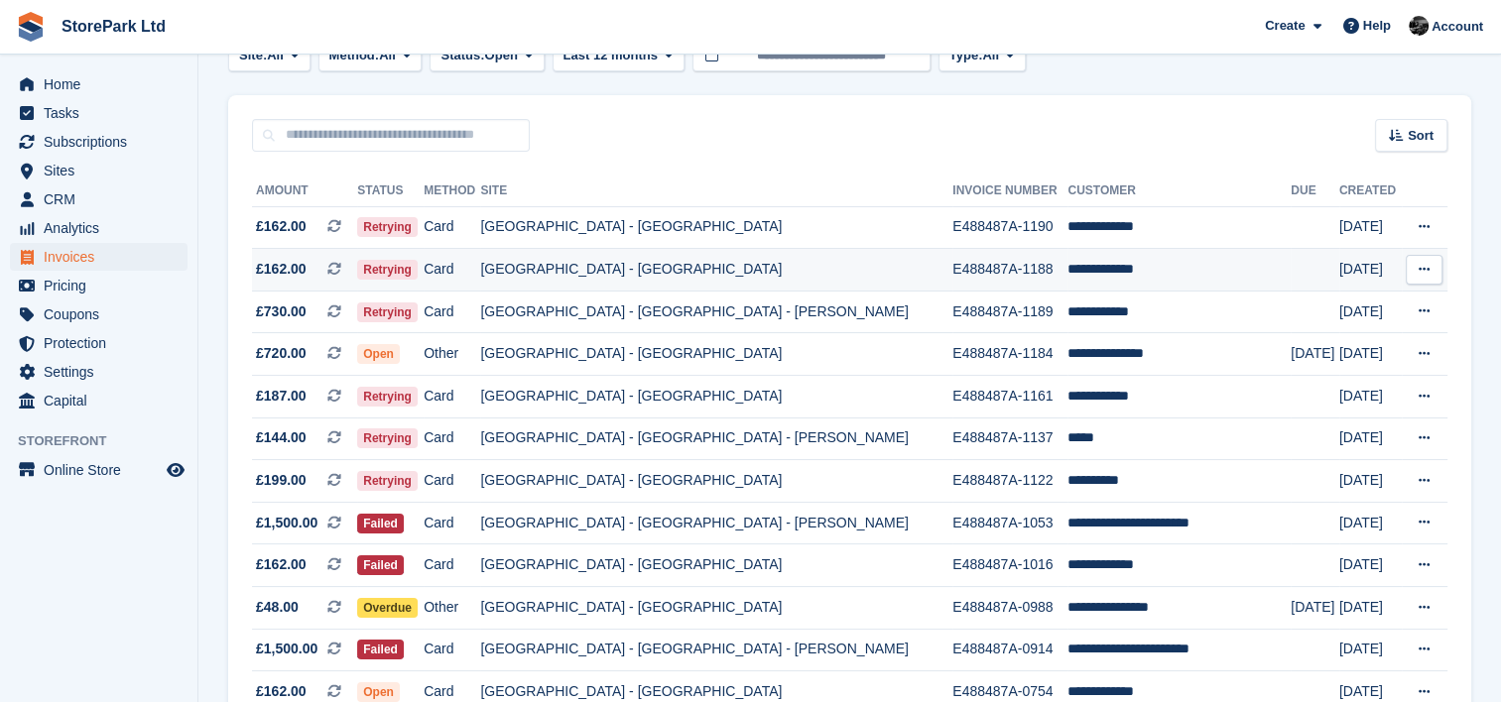
click at [721, 287] on td "[GEOGRAPHIC_DATA] - [GEOGRAPHIC_DATA]" at bounding box center [716, 270] width 472 height 43
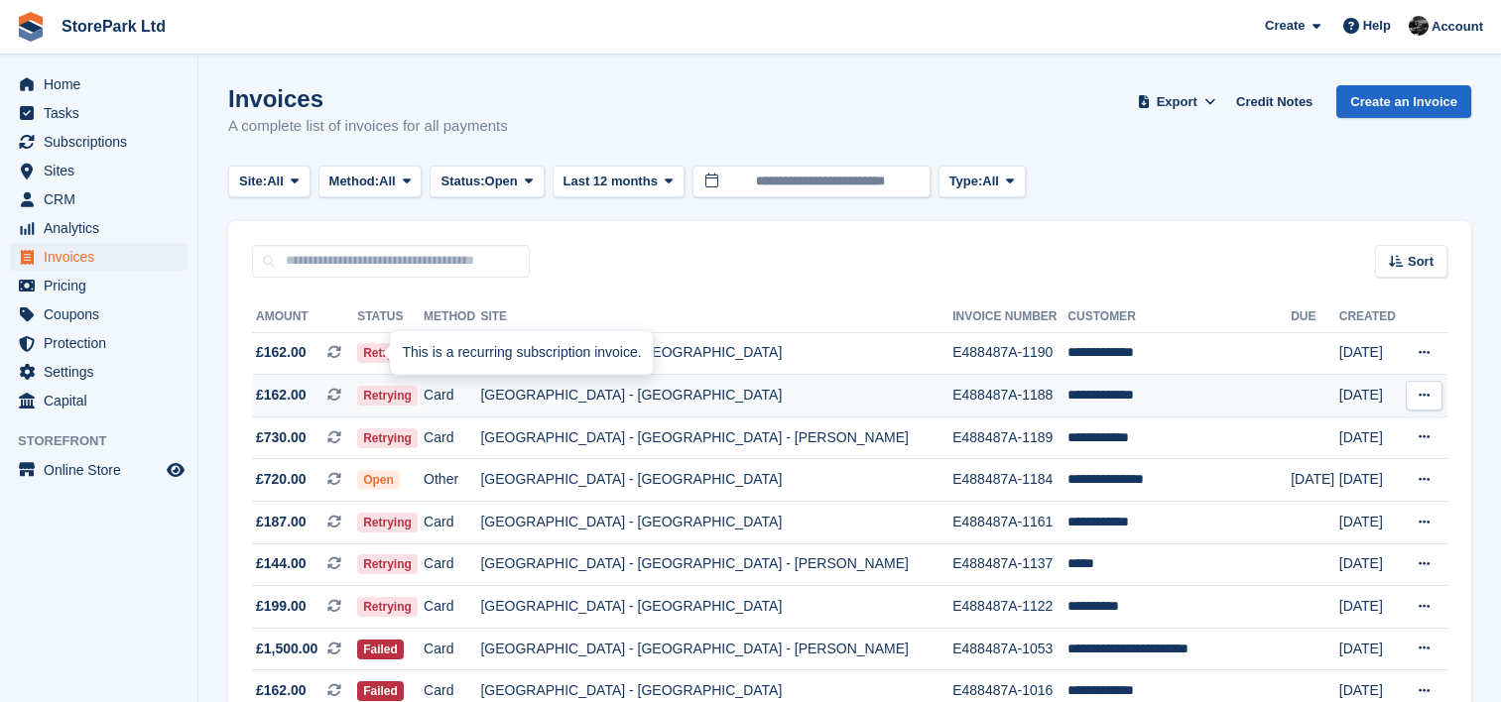
scroll to position [126, 0]
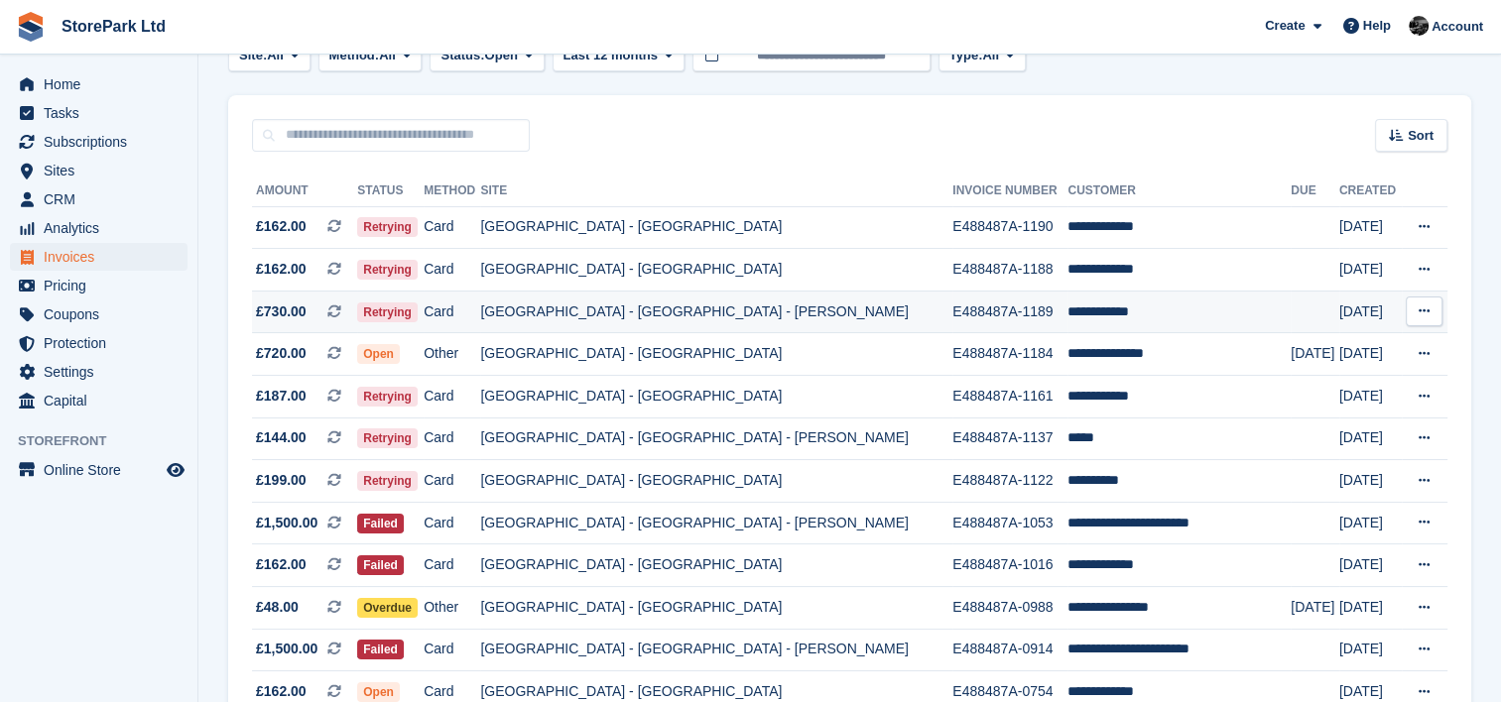
click at [611, 329] on td "[GEOGRAPHIC_DATA] - [GEOGRAPHIC_DATA] - [PERSON_NAME]" at bounding box center [716, 312] width 472 height 43
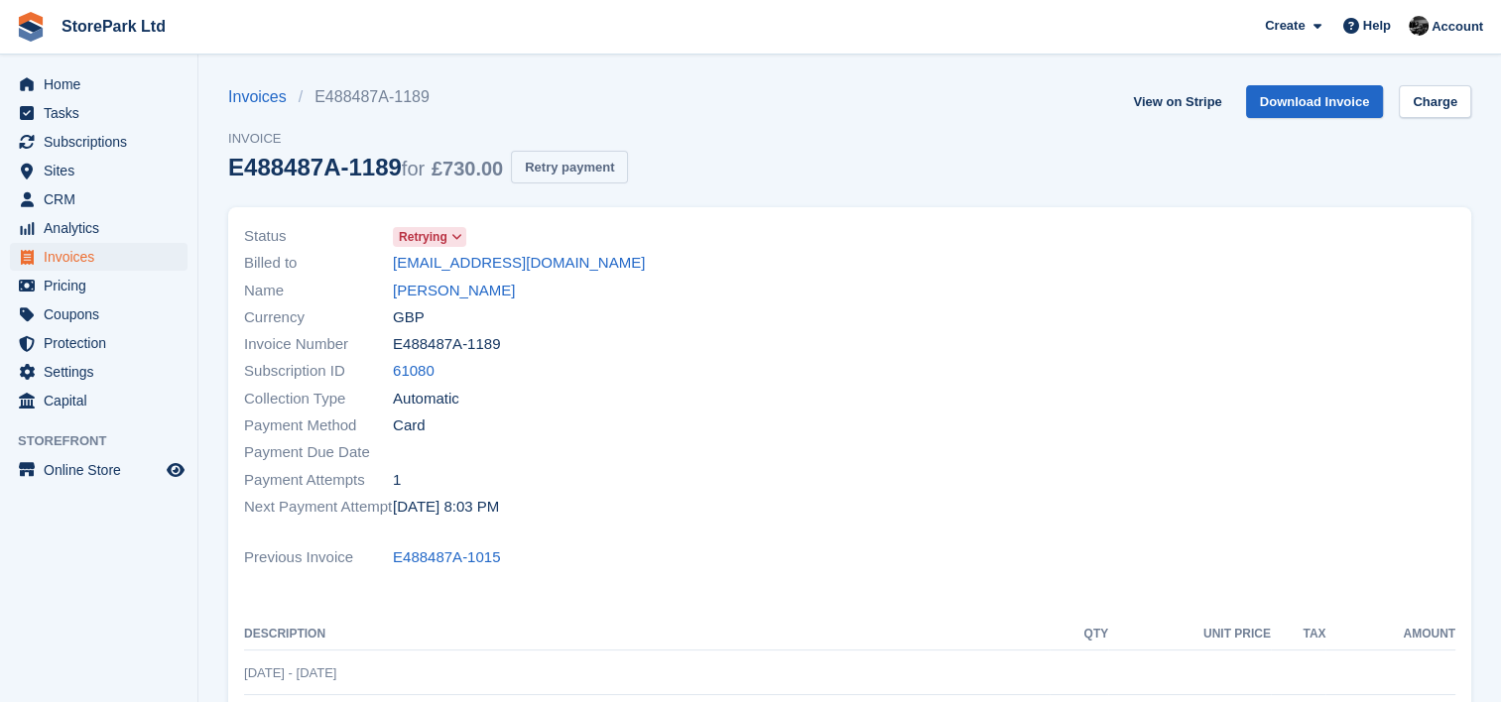
click at [559, 167] on button "Retry payment" at bounding box center [569, 167] width 117 height 33
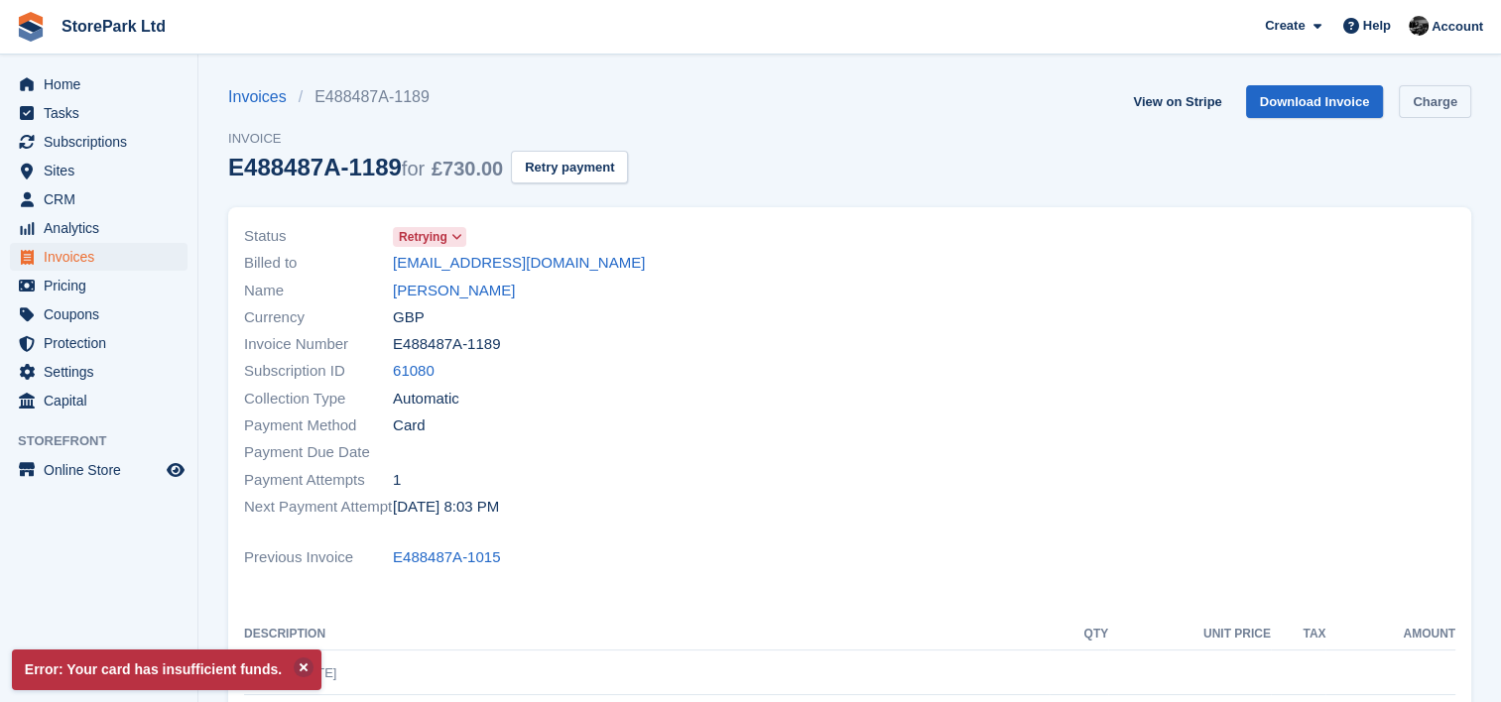
click at [1437, 110] on link "Charge" at bounding box center [1435, 101] width 72 height 33
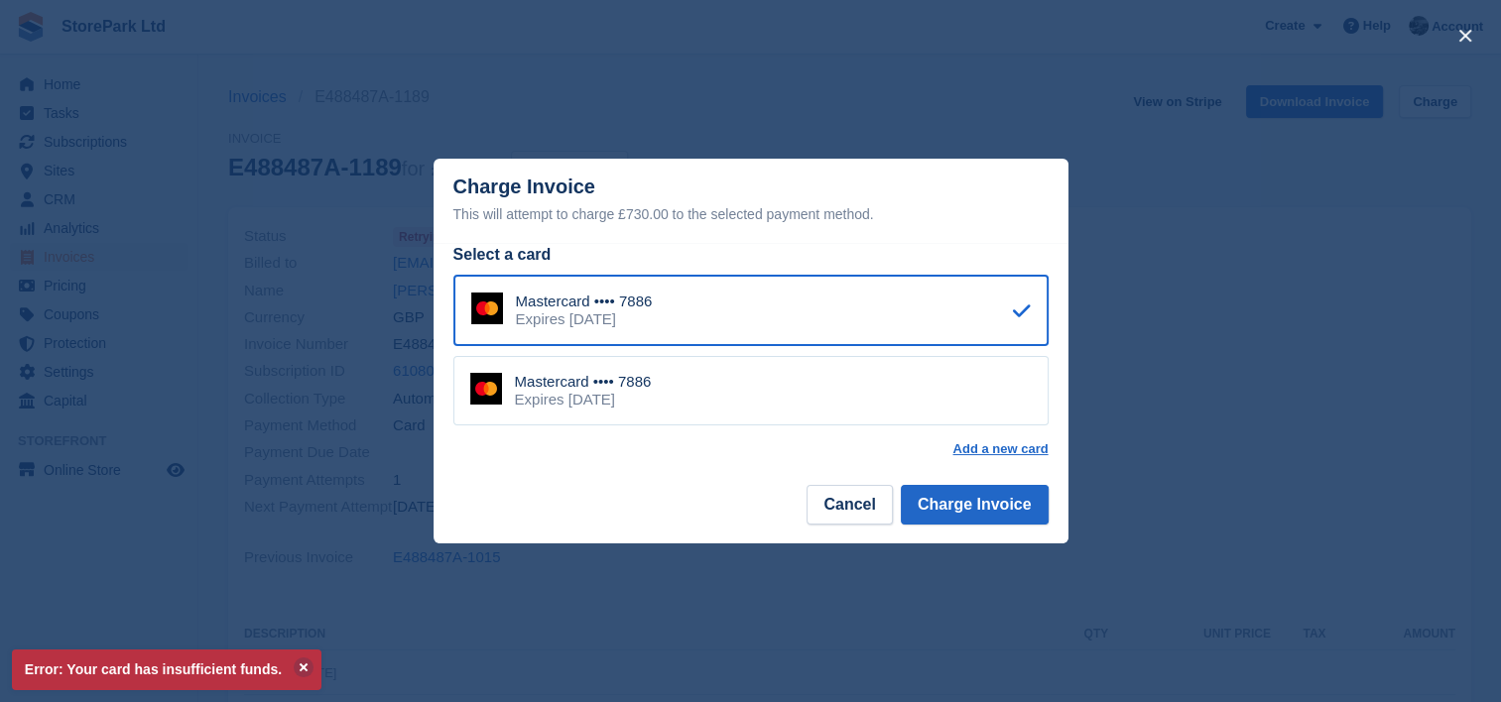
click at [1165, 294] on div "close" at bounding box center [750, 351] width 1501 height 702
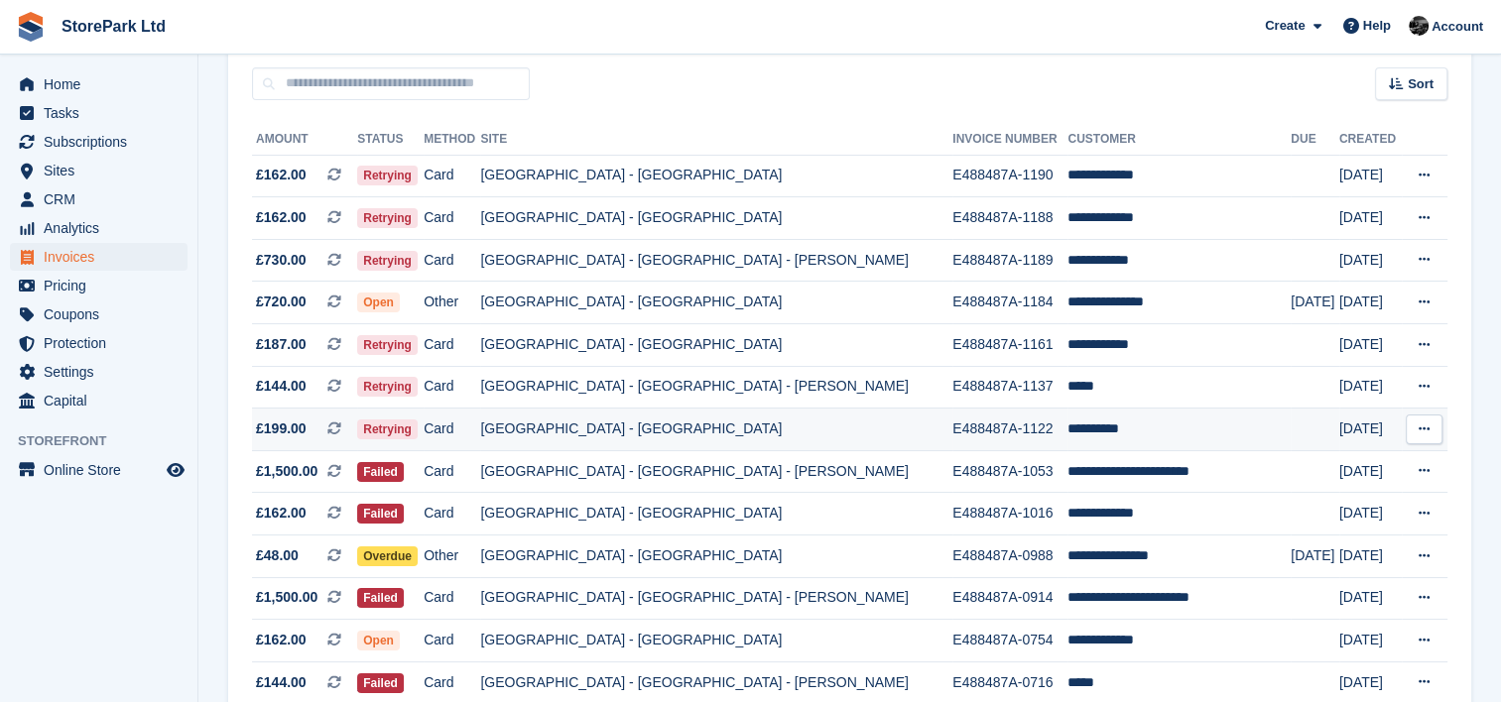
scroll to position [179, 0]
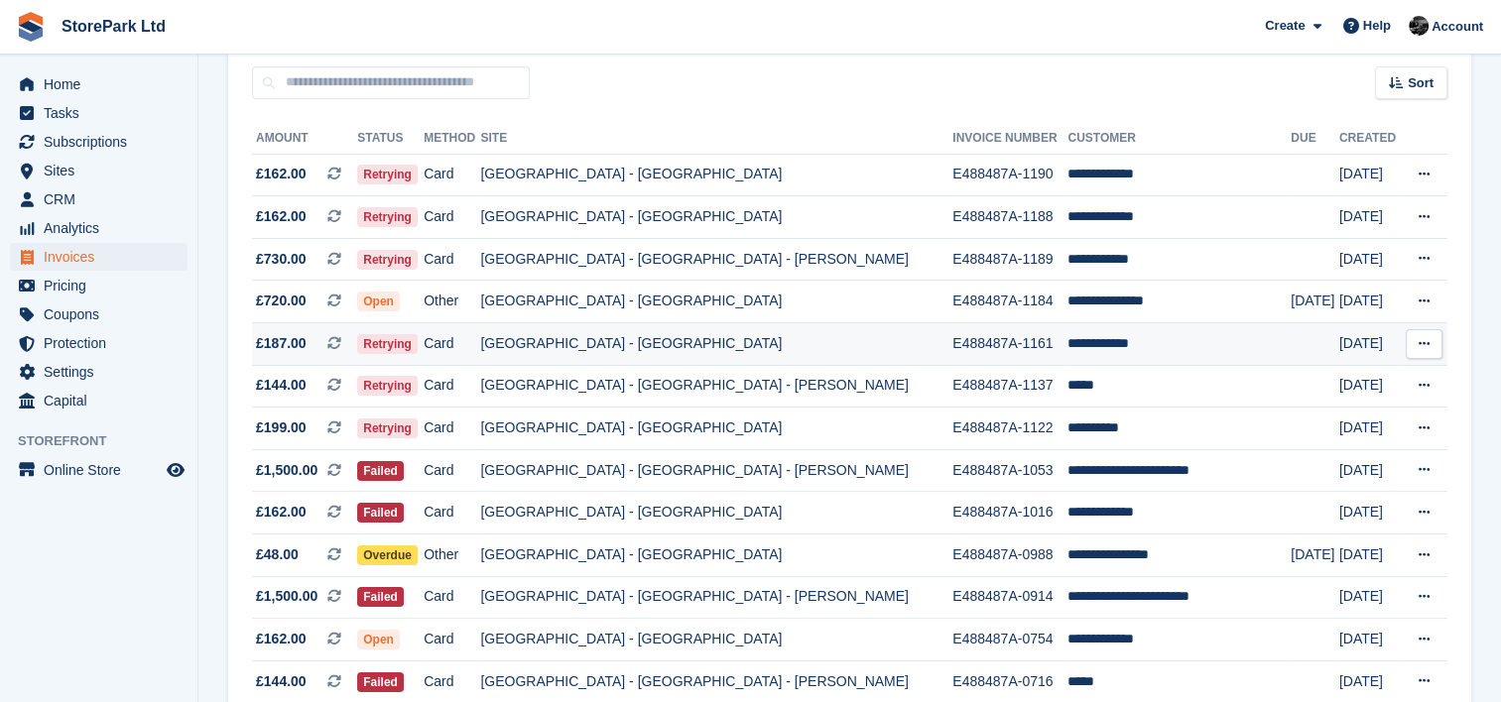
click at [705, 358] on td "[GEOGRAPHIC_DATA] - [GEOGRAPHIC_DATA]" at bounding box center [716, 344] width 472 height 43
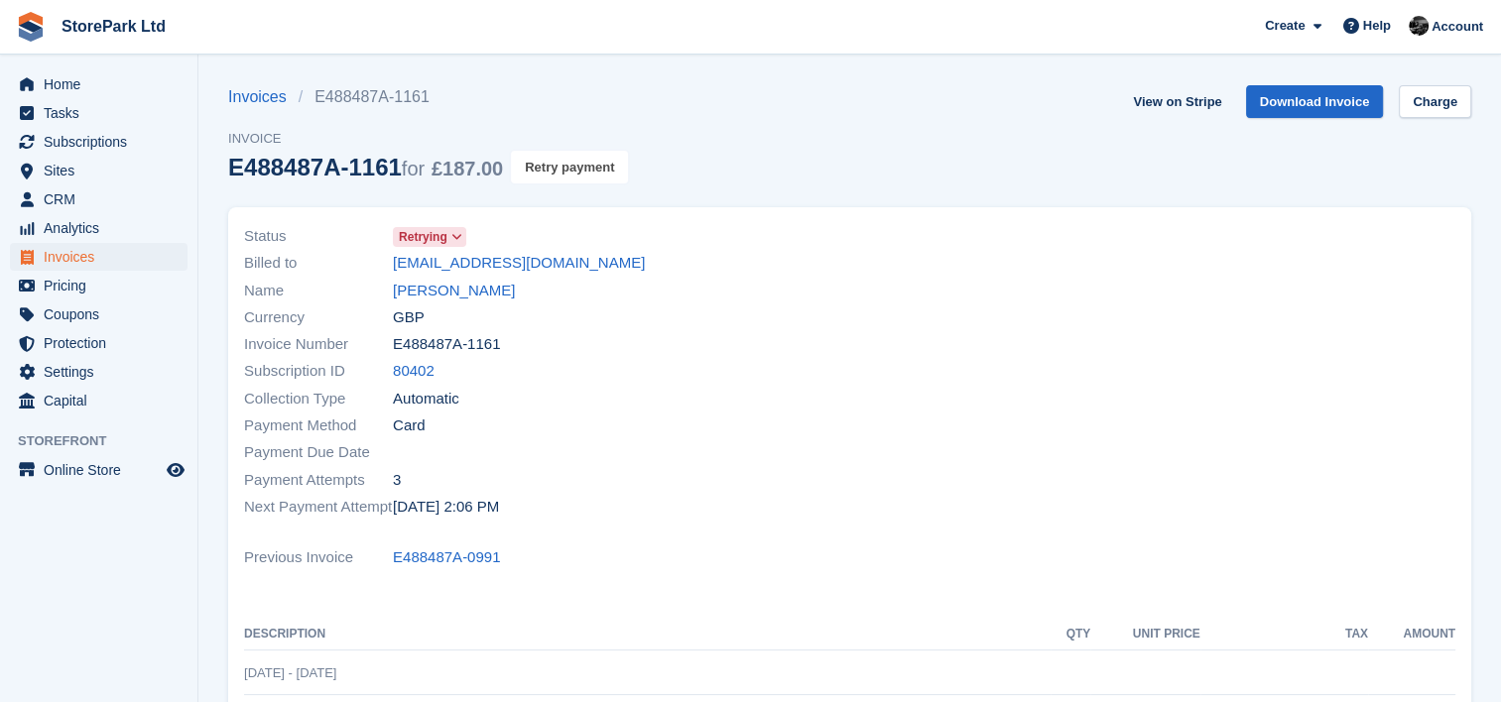
click at [534, 160] on button "Retry payment" at bounding box center [569, 167] width 117 height 33
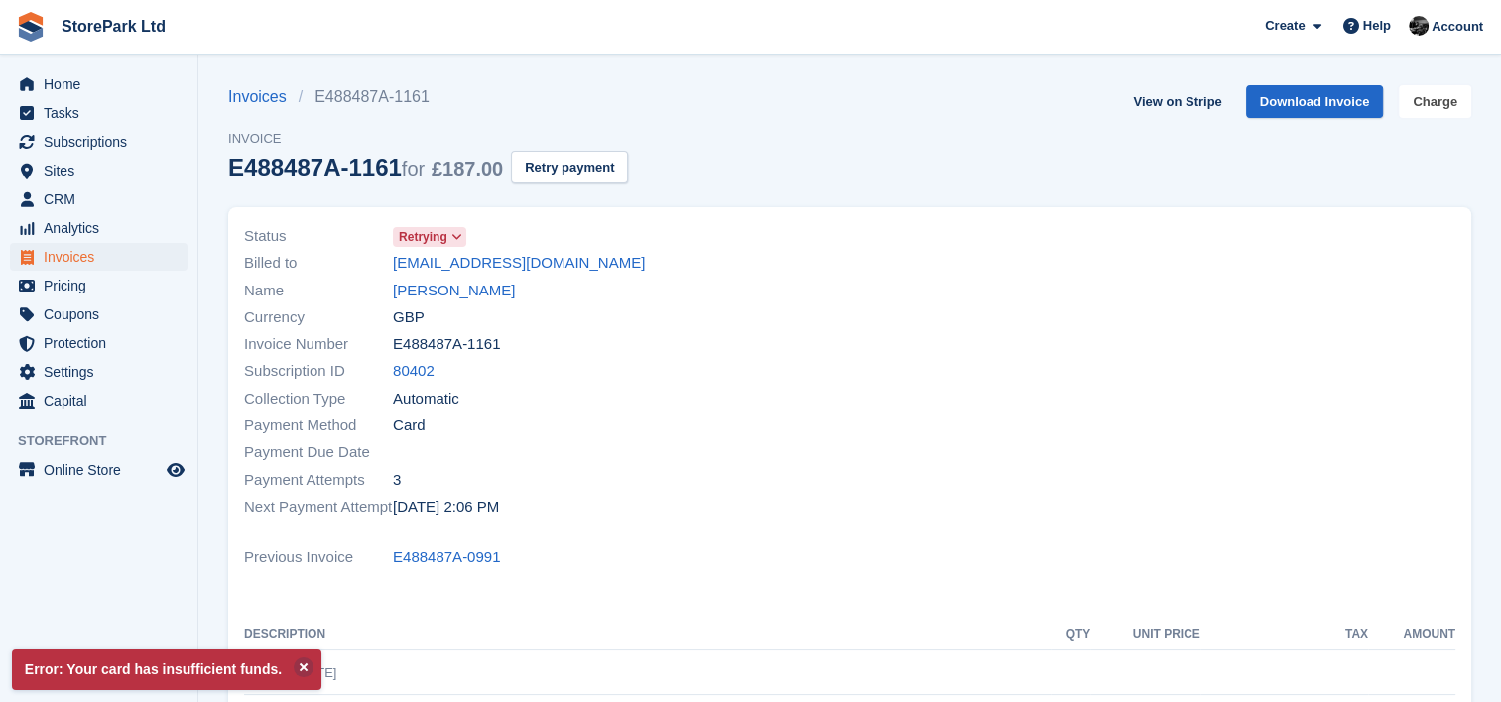
click at [1439, 106] on link "Charge" at bounding box center [1435, 101] width 72 height 33
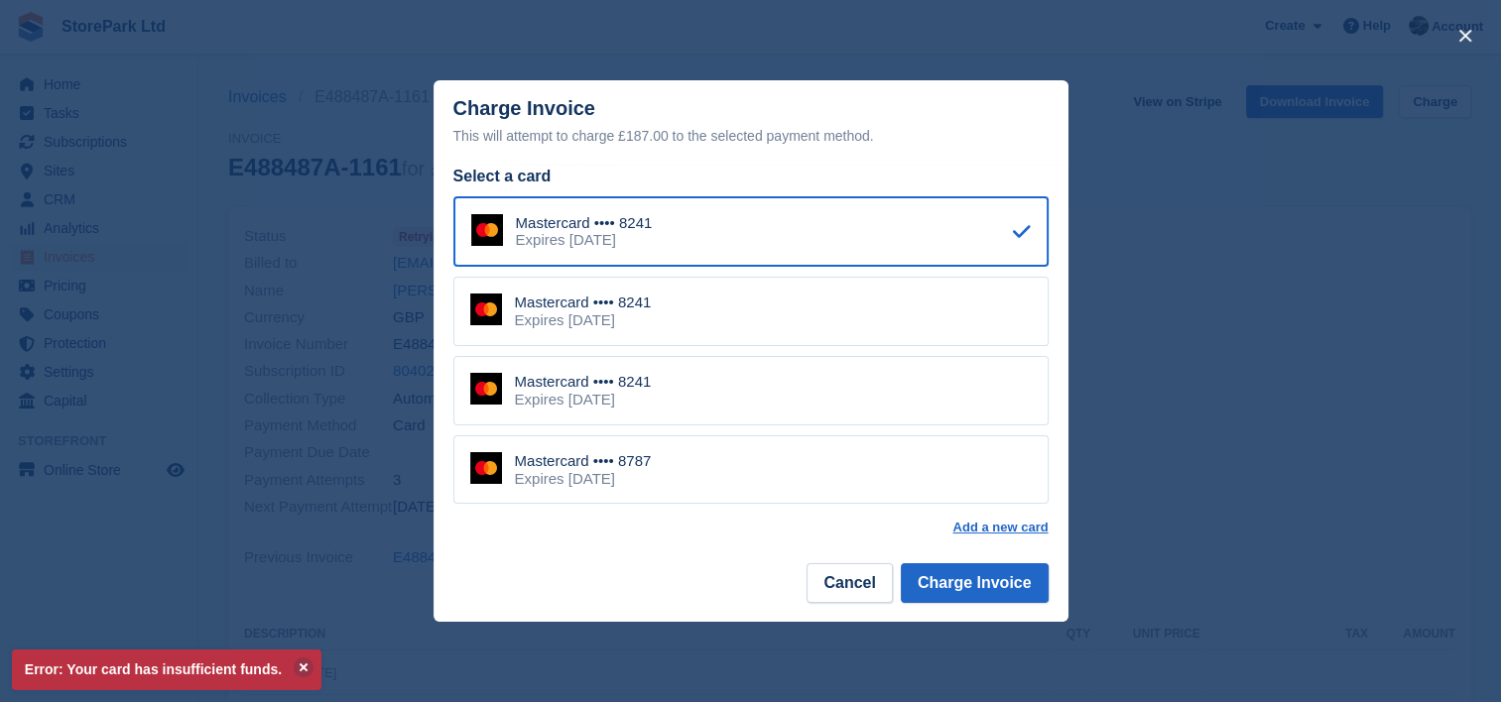
click at [1181, 239] on div "close" at bounding box center [750, 351] width 1501 height 702
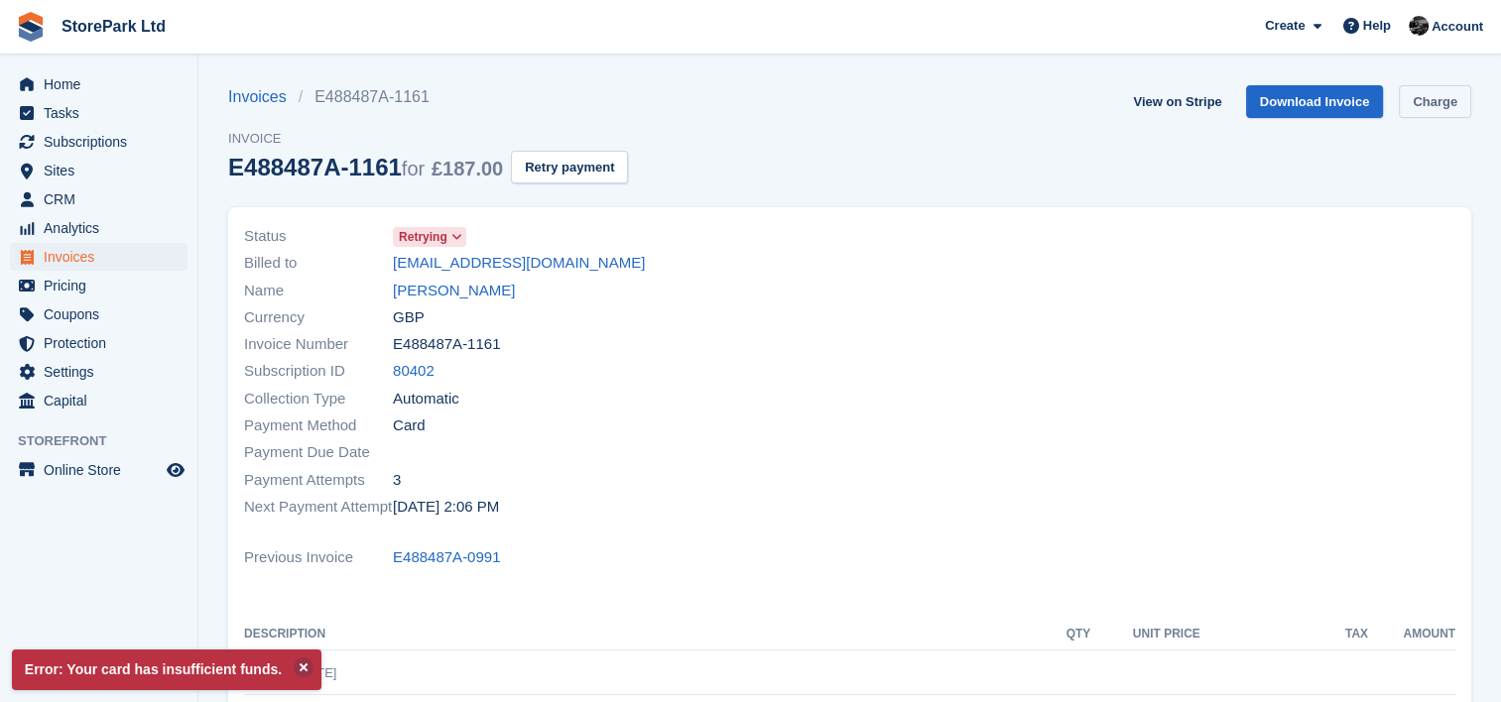
click at [1435, 91] on link "Charge" at bounding box center [1435, 101] width 72 height 33
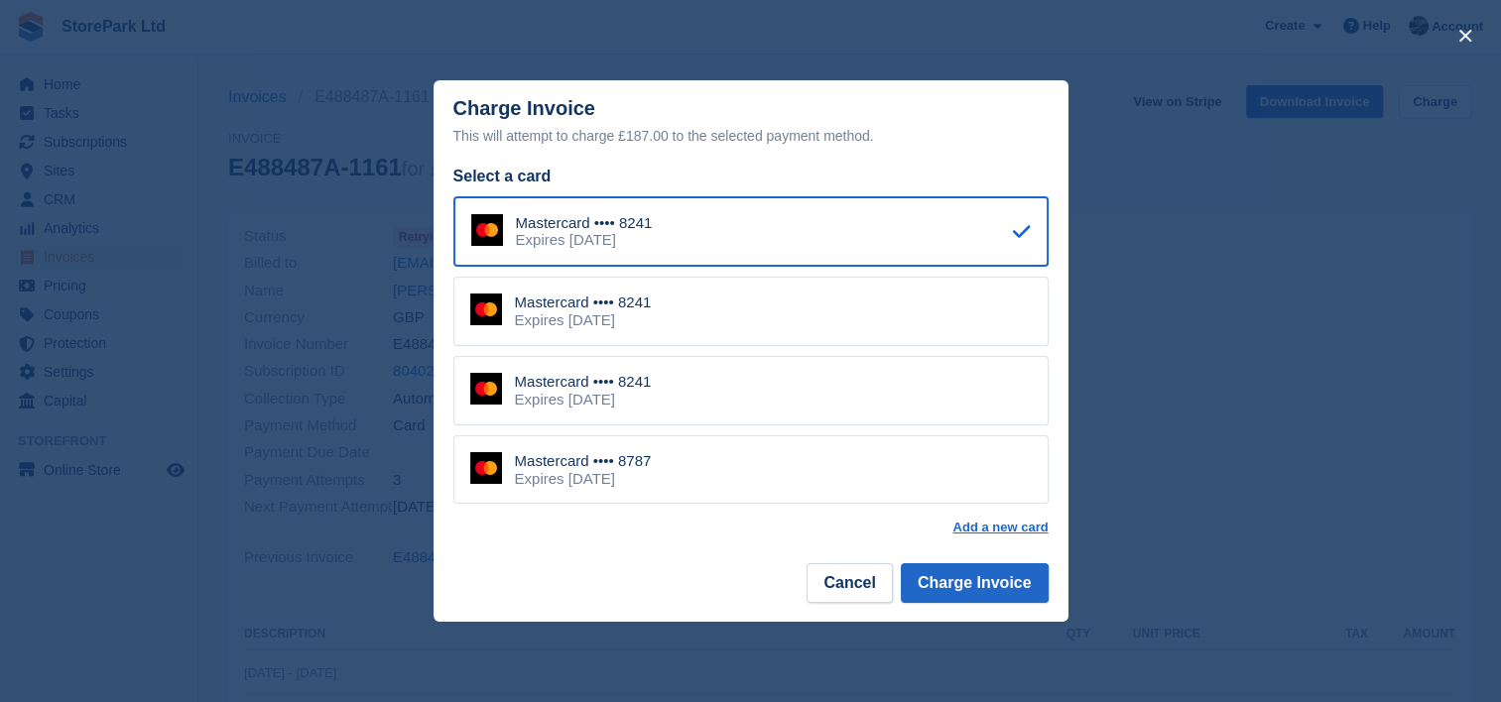
click at [838, 463] on div "Mastercard •••• 8787 Expires October 2027" at bounding box center [750, 469] width 595 height 69
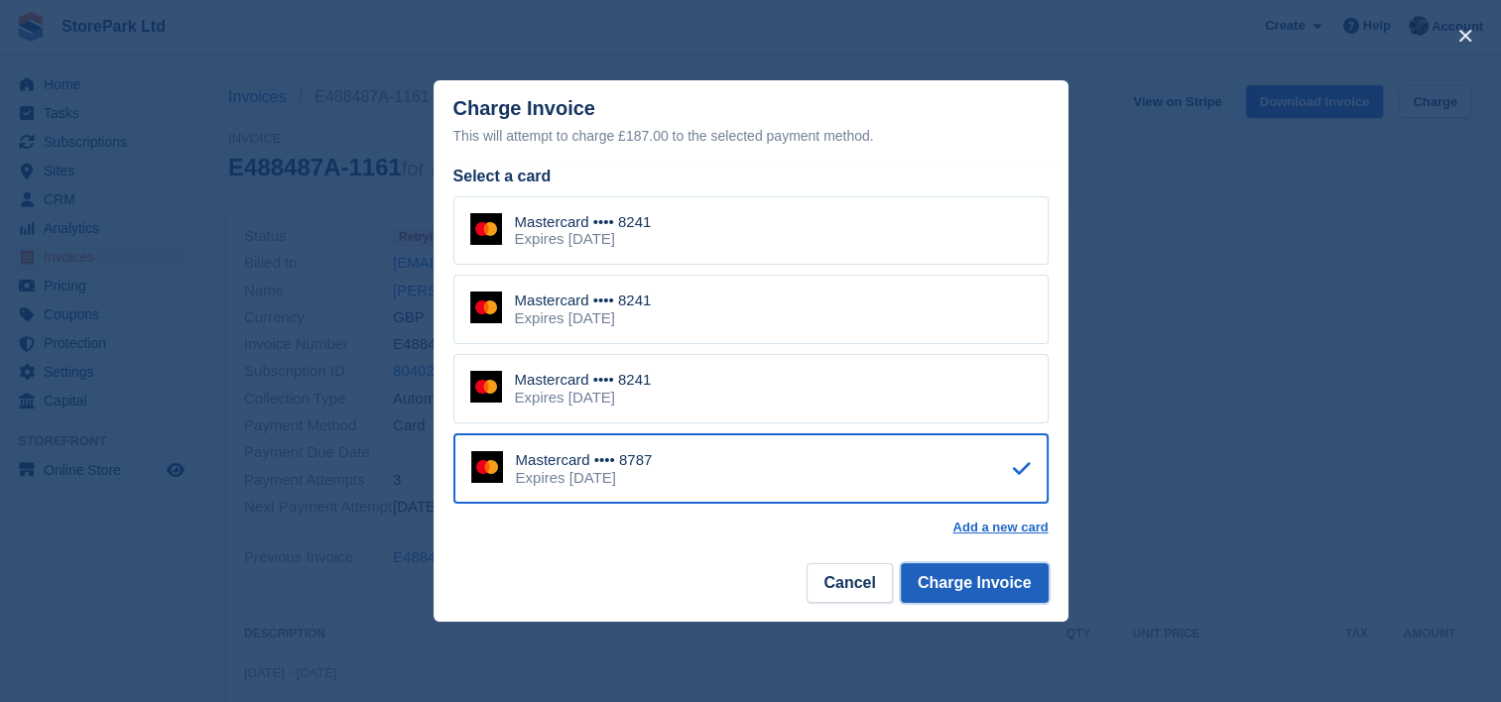
click at [936, 583] on button "Charge Invoice" at bounding box center [975, 583] width 148 height 40
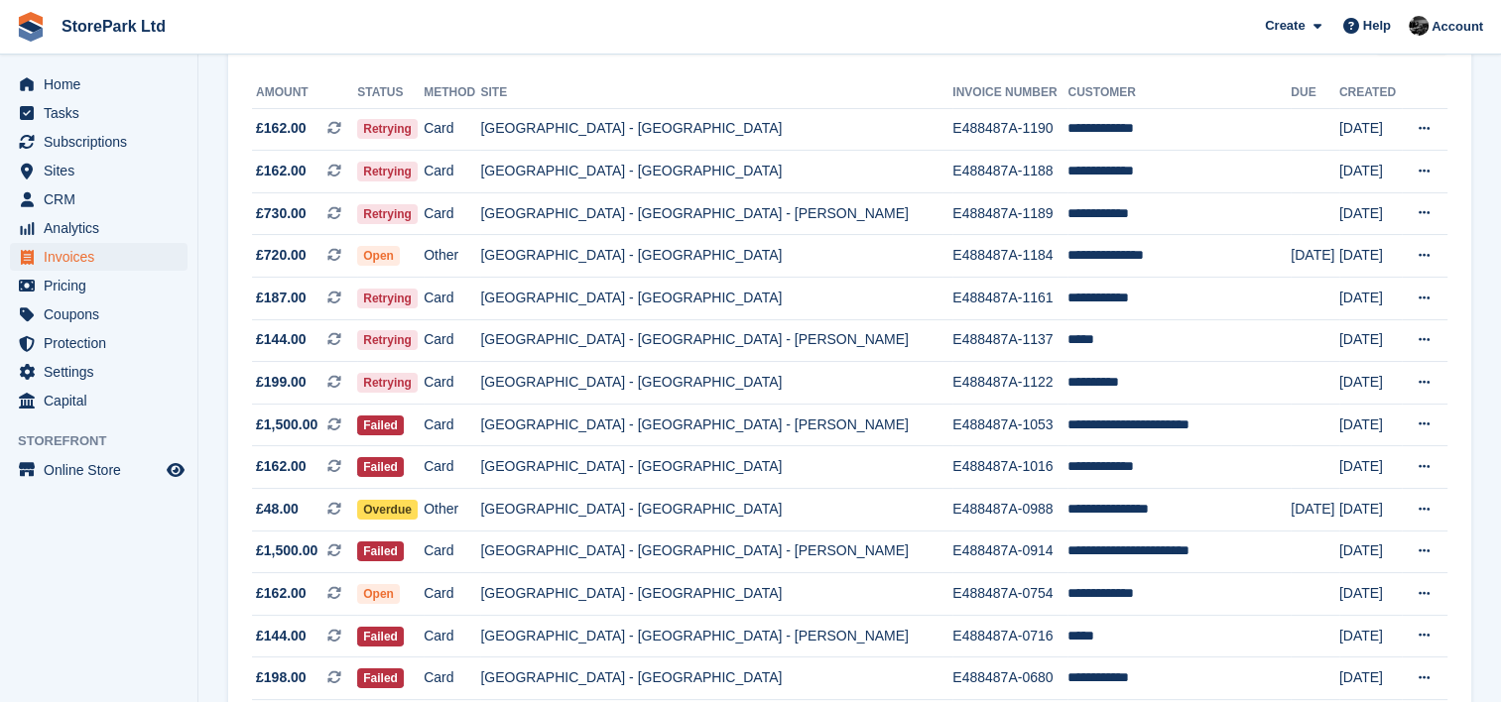
scroll to position [198, 0]
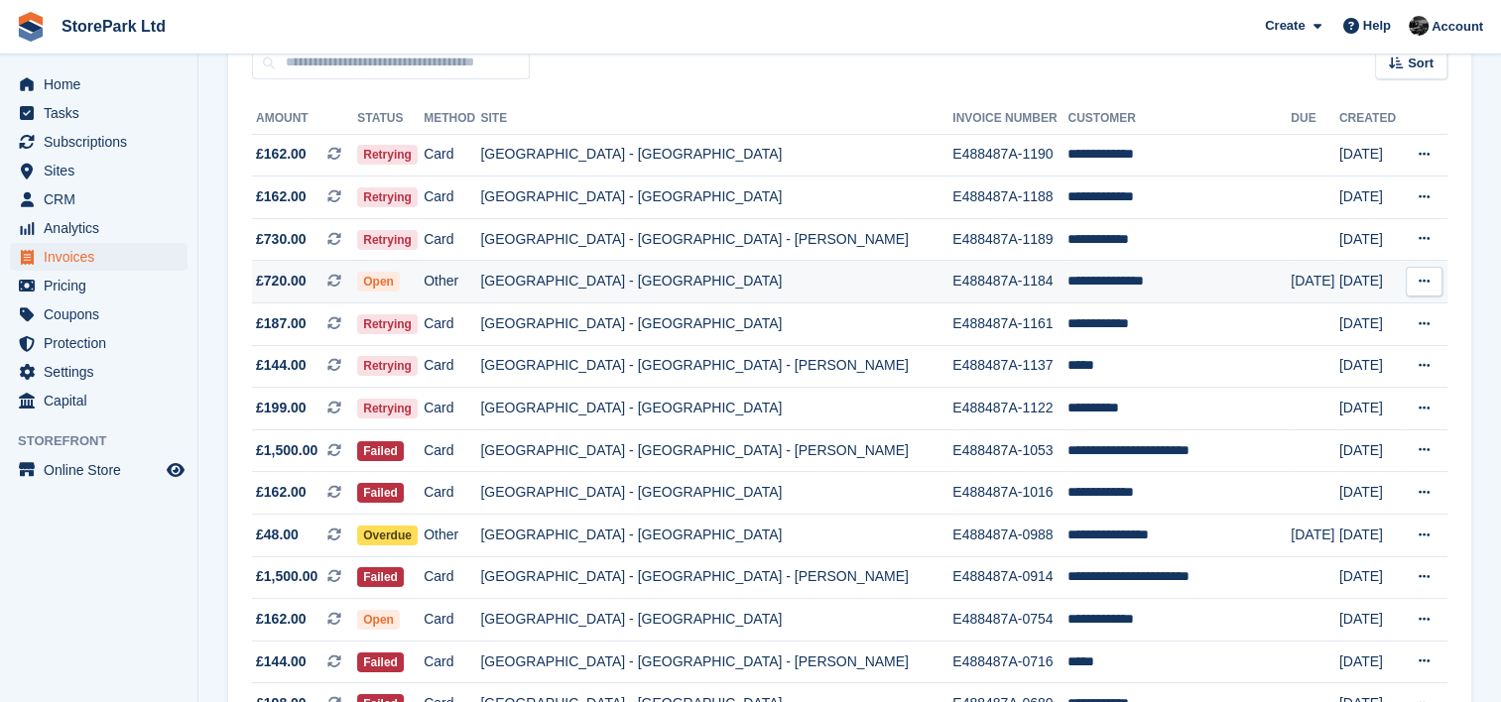
click at [551, 290] on td "[GEOGRAPHIC_DATA] - [GEOGRAPHIC_DATA]" at bounding box center [716, 282] width 472 height 43
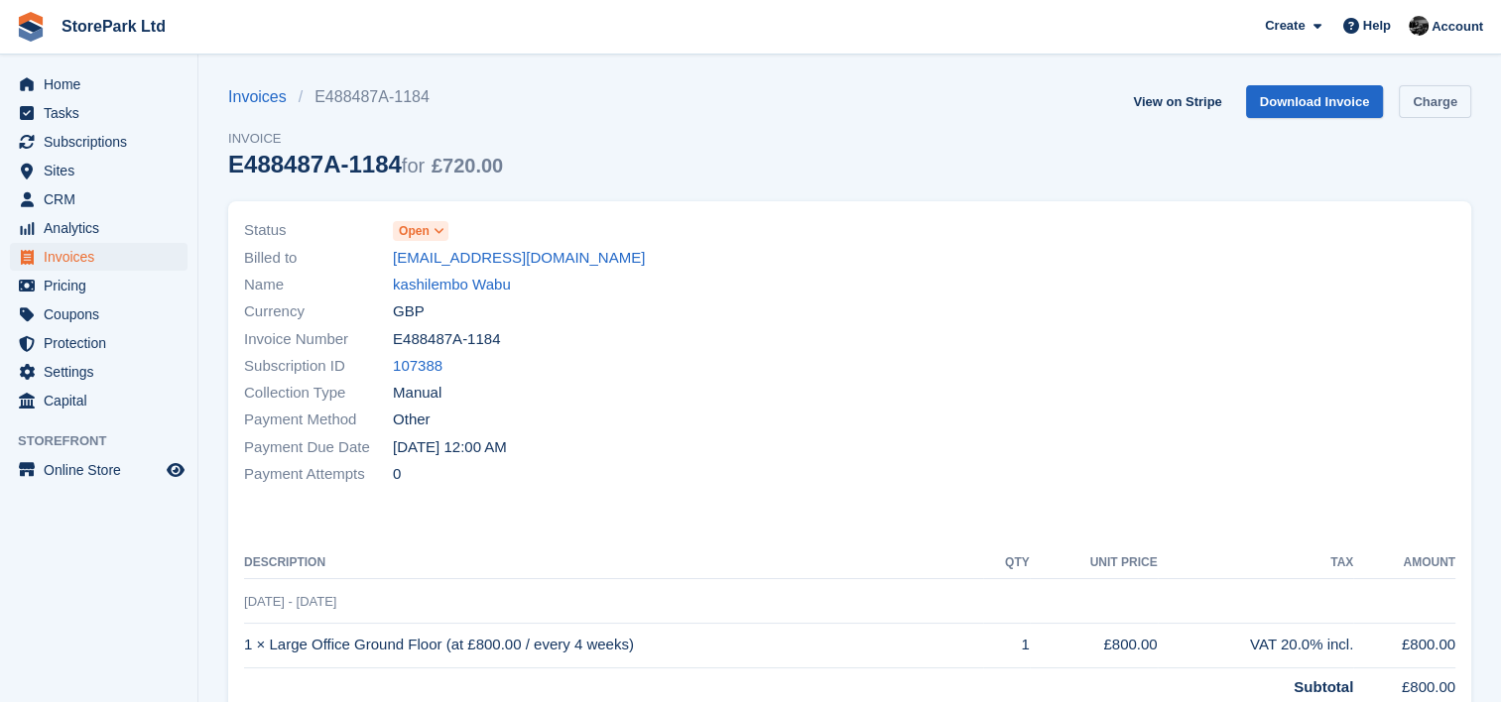
click at [1426, 107] on link "Charge" at bounding box center [1435, 101] width 72 height 33
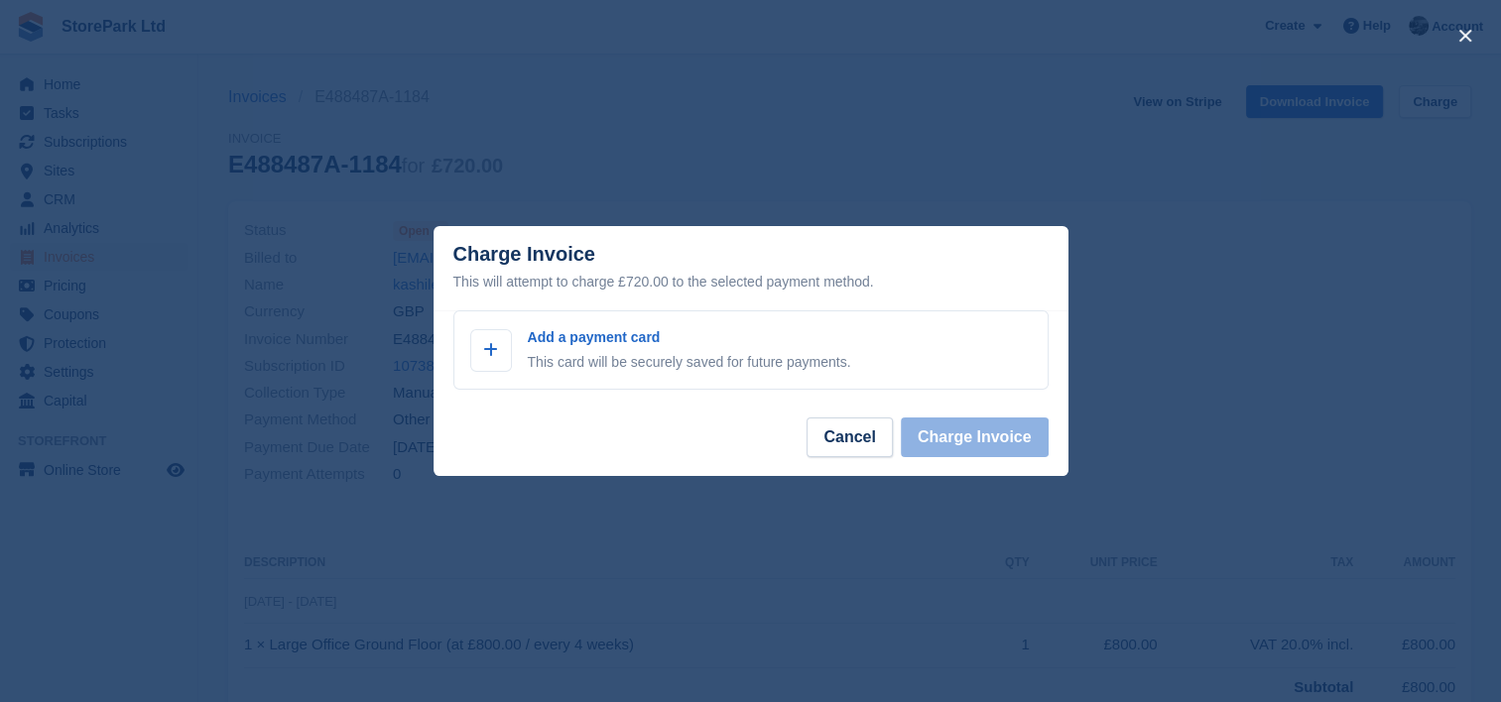
click at [827, 131] on div "close" at bounding box center [750, 351] width 1501 height 702
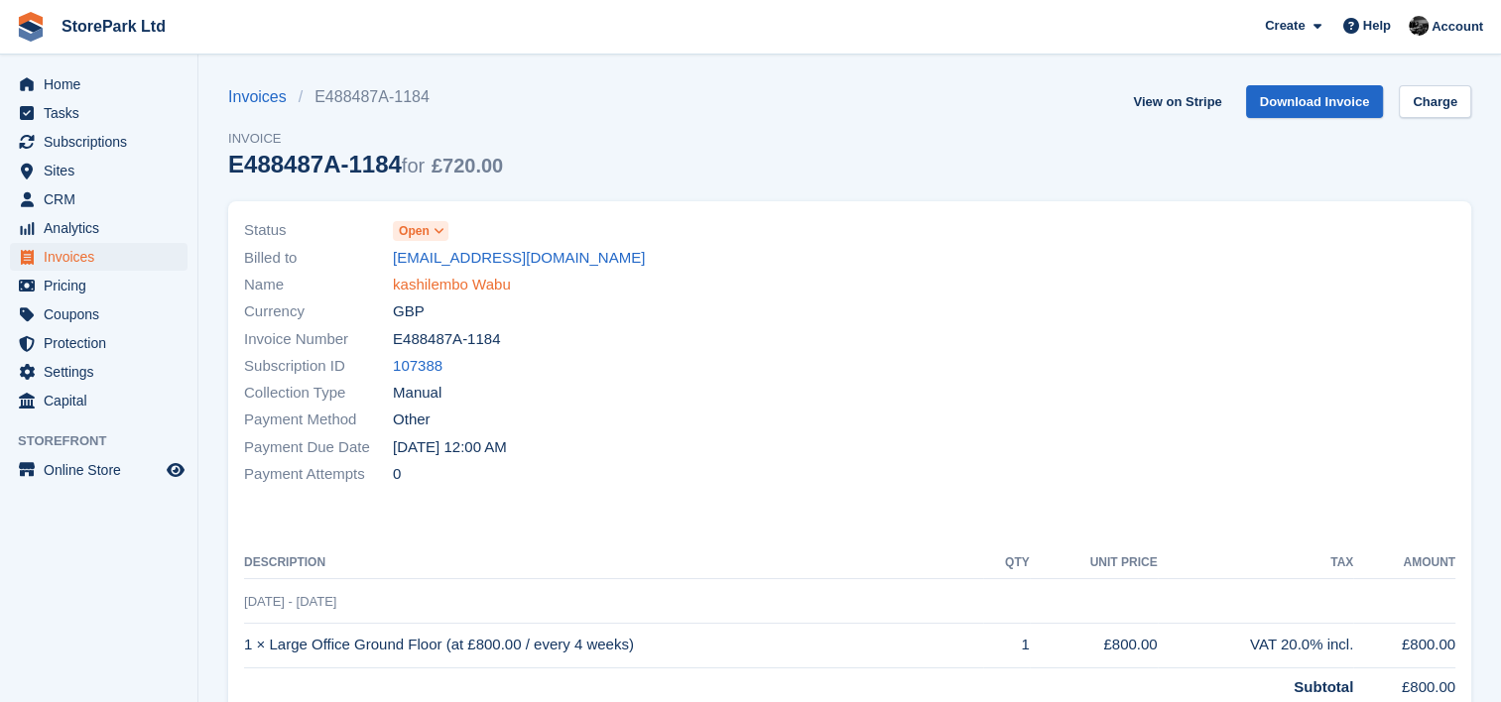
click at [450, 277] on link "kashilembo Wabu" at bounding box center [452, 285] width 118 height 23
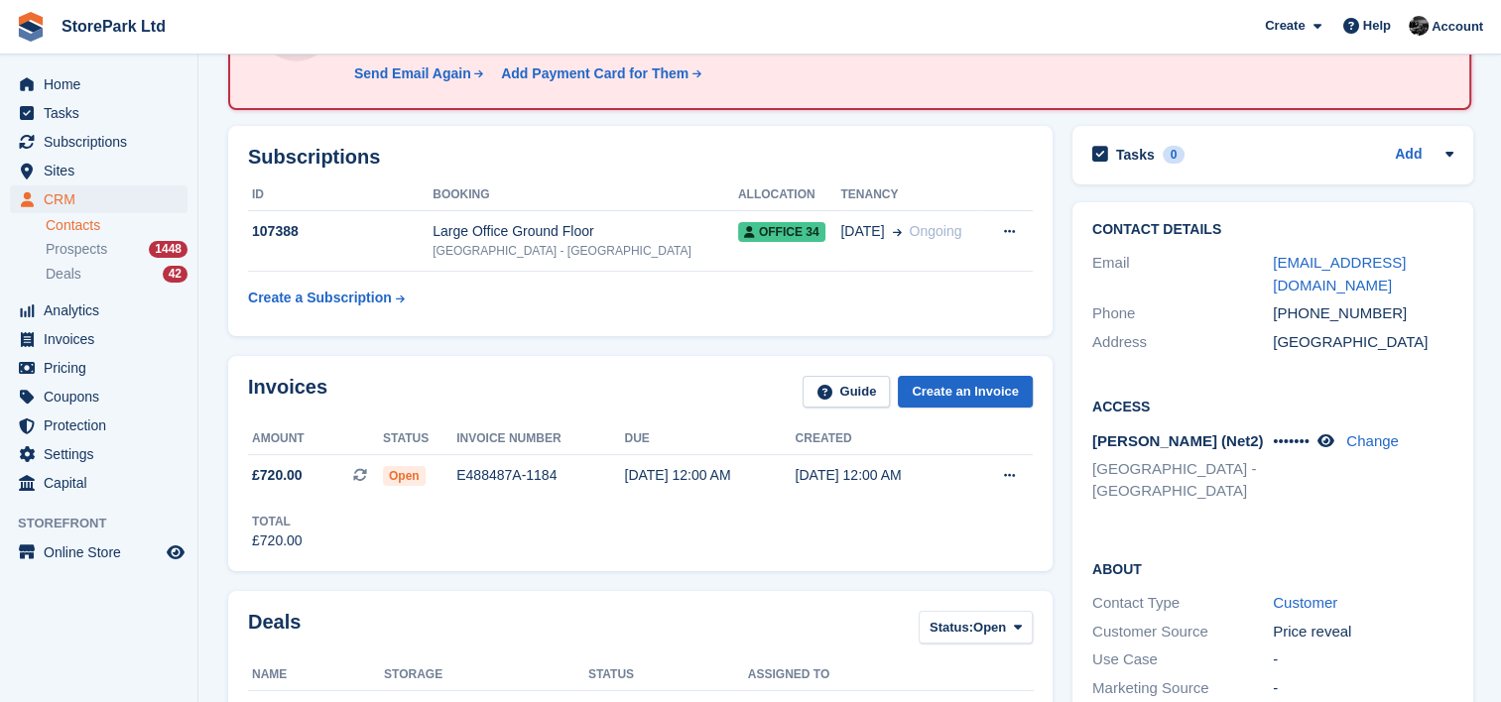
scroll to position [197, 0]
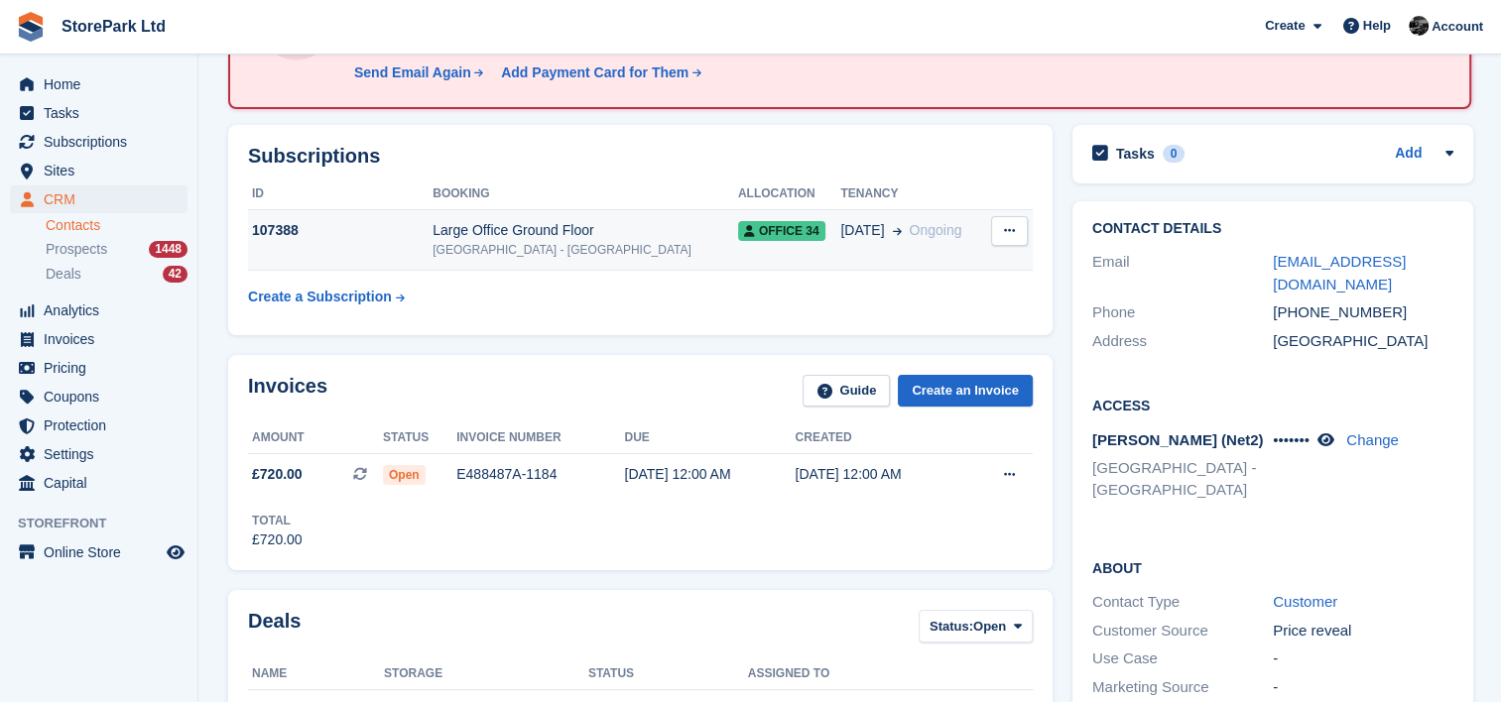
click at [1013, 227] on button at bounding box center [1009, 231] width 37 height 30
click at [1160, 330] on div "Address" at bounding box center [1182, 341] width 181 height 23
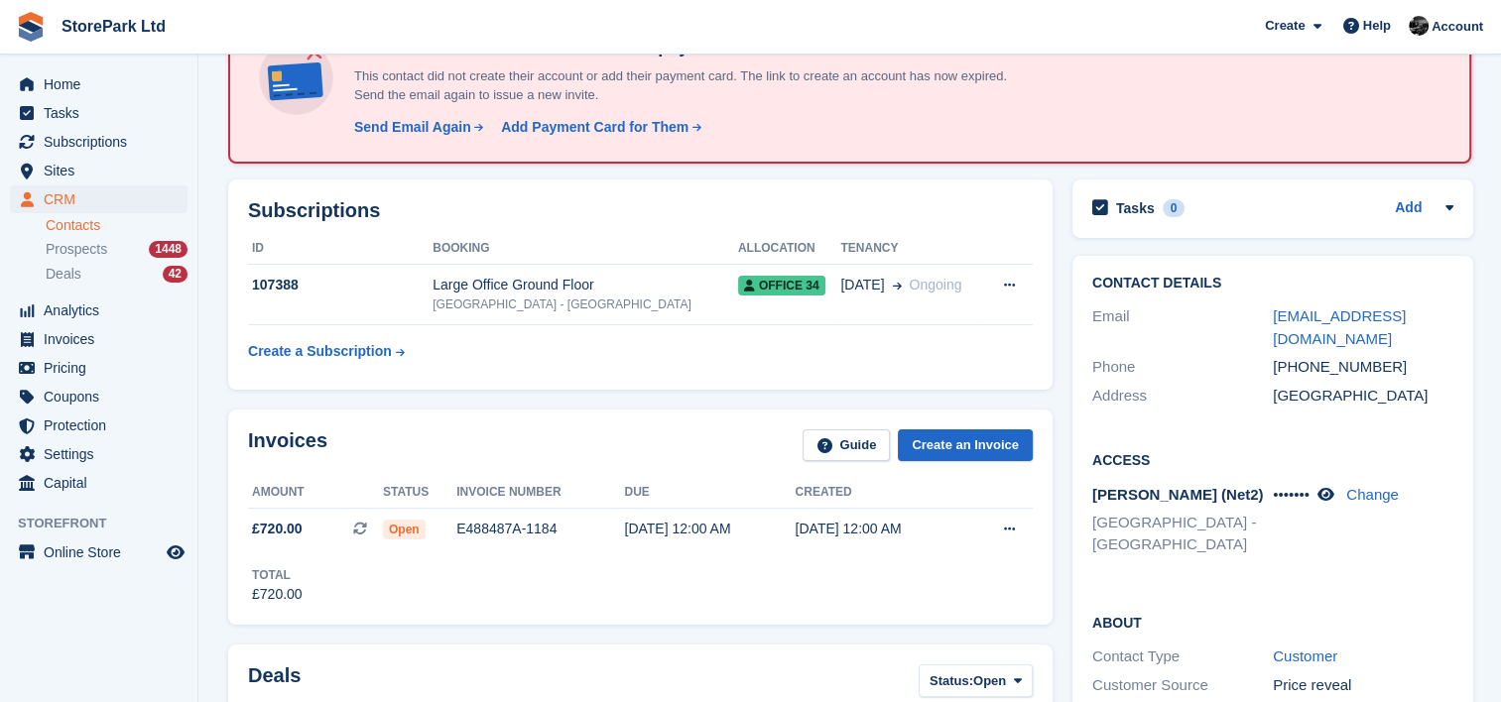
scroll to position [91, 0]
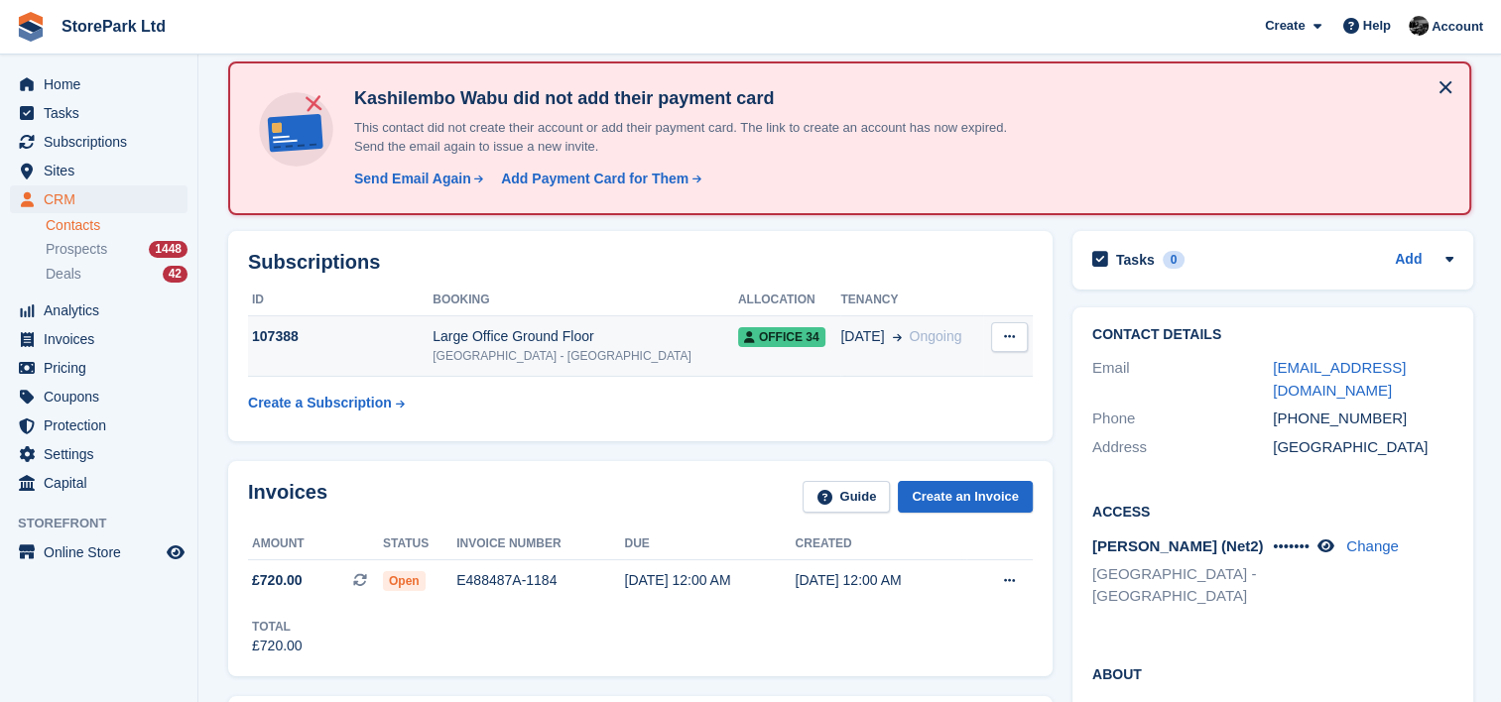
click at [744, 337] on icon at bounding box center [749, 337] width 11 height 12
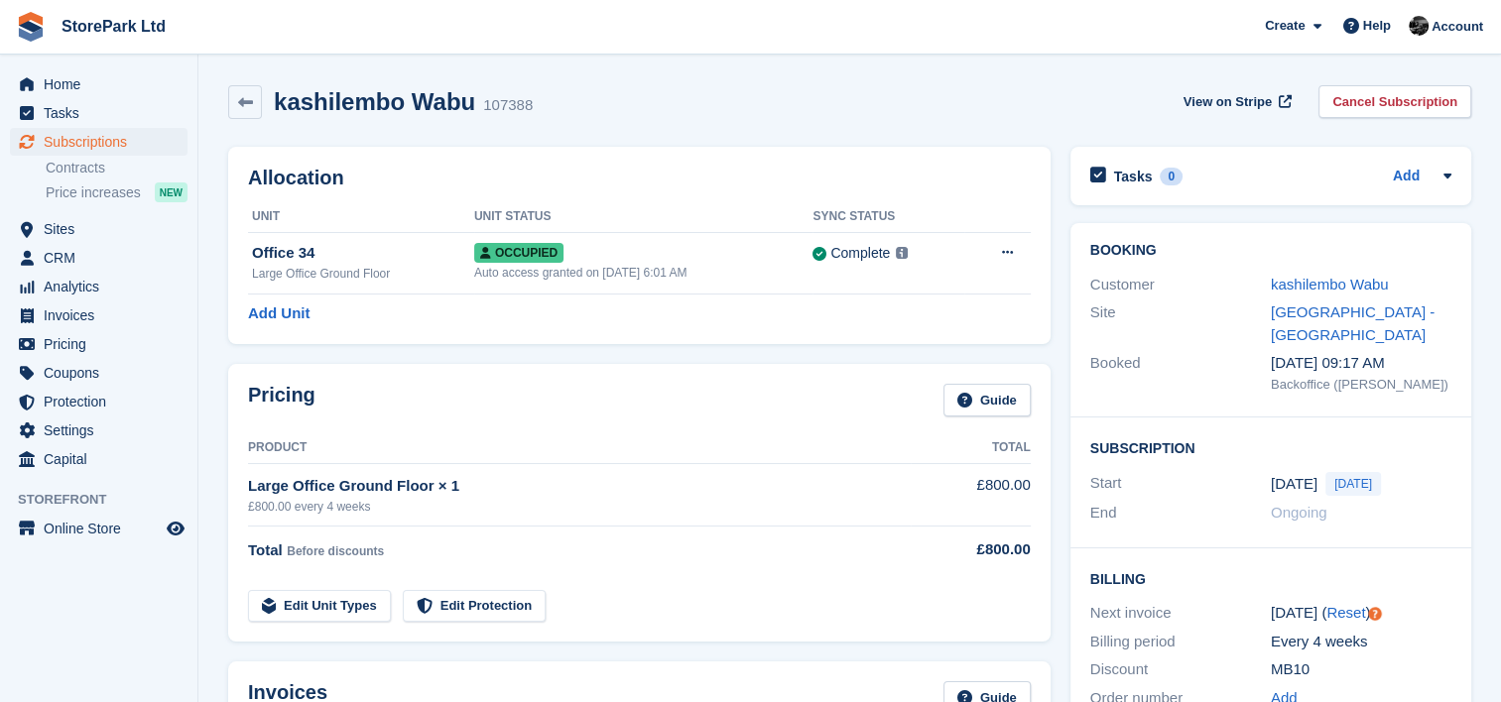
click at [1298, 480] on time "[DATE]" at bounding box center [1294, 484] width 47 height 23
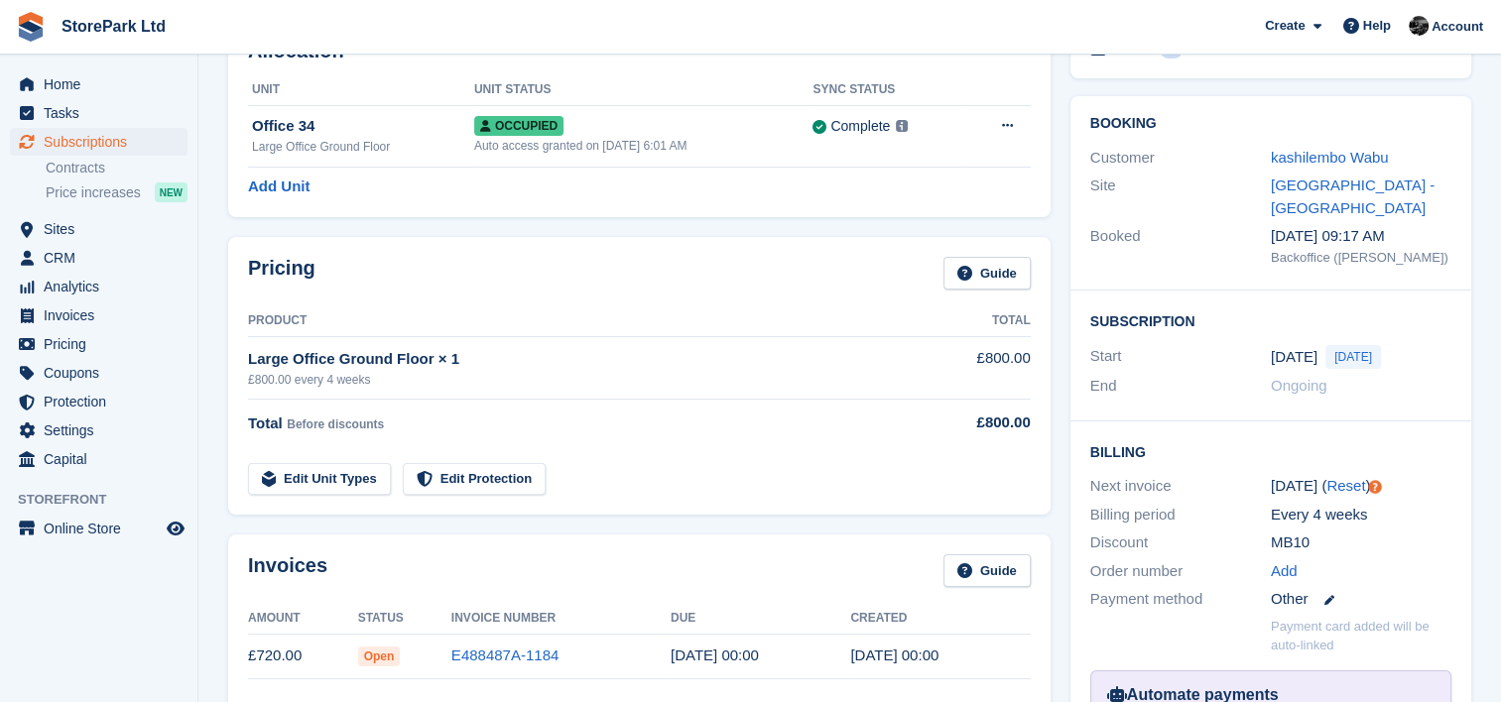
scroll to position [127, 0]
click at [1321, 357] on div "23 Sep Today" at bounding box center [1361, 357] width 181 height 24
click at [1290, 360] on time "[DATE]" at bounding box center [1294, 357] width 47 height 23
click at [152, 253] on span "CRM" at bounding box center [103, 258] width 119 height 28
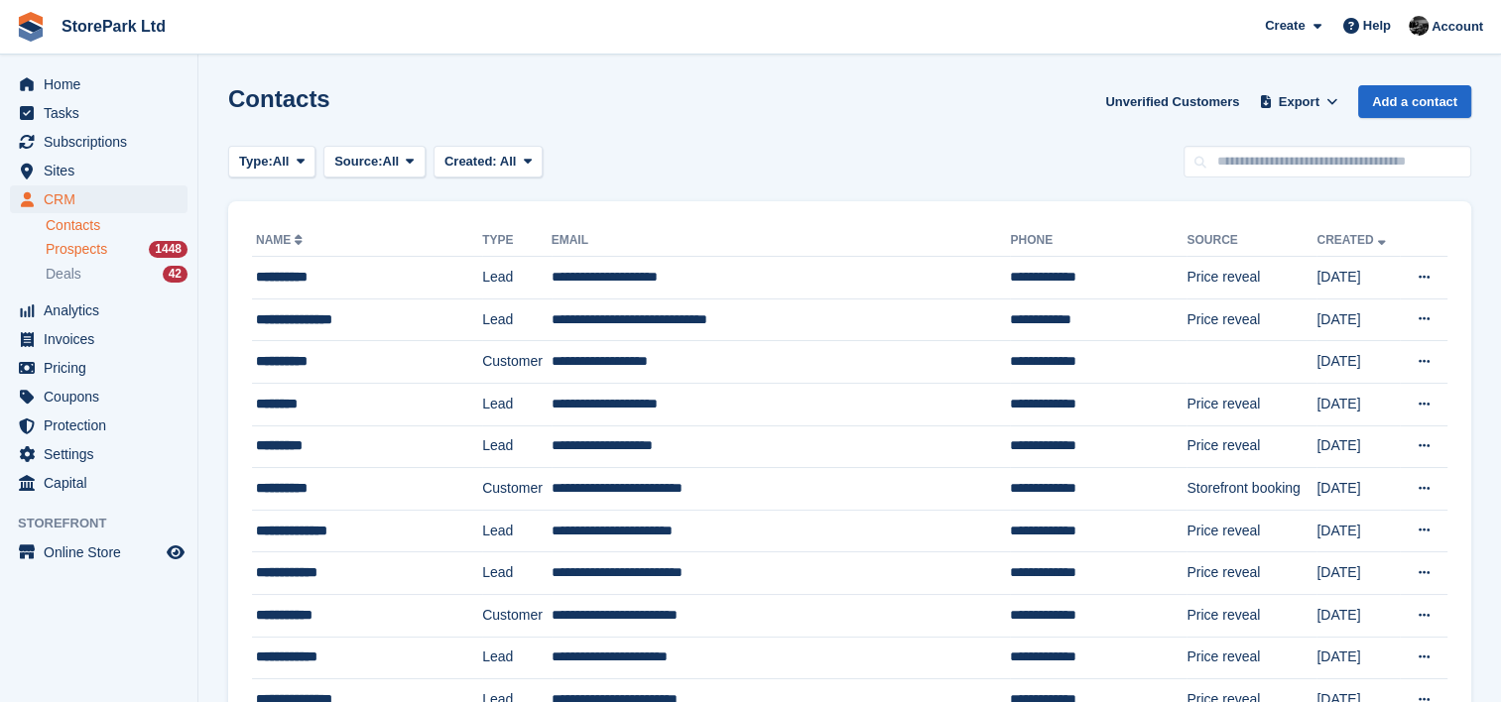
click at [131, 250] on div "Prospects 1448" at bounding box center [117, 249] width 142 height 19
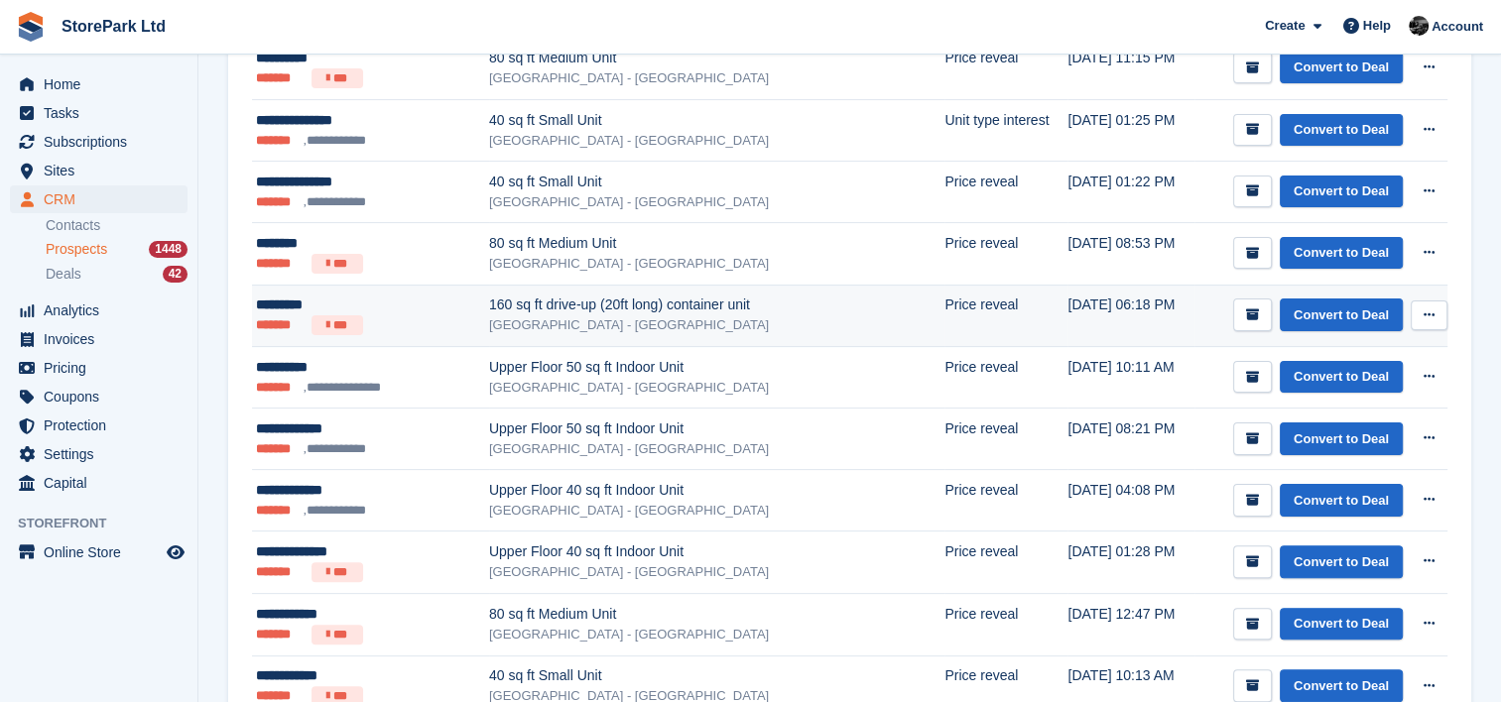
scroll to position [419, 0]
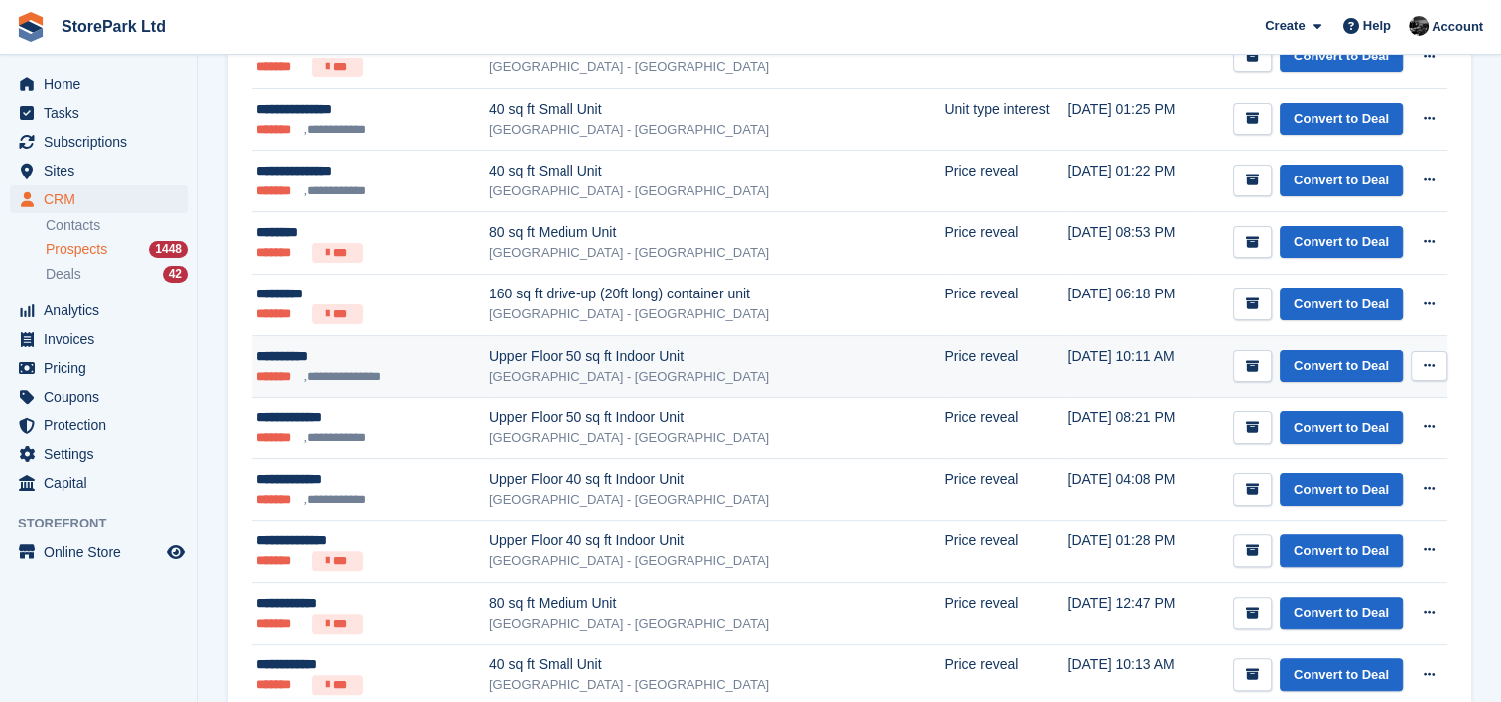
click at [663, 367] on div "[GEOGRAPHIC_DATA] - [GEOGRAPHIC_DATA]" at bounding box center [716, 377] width 455 height 20
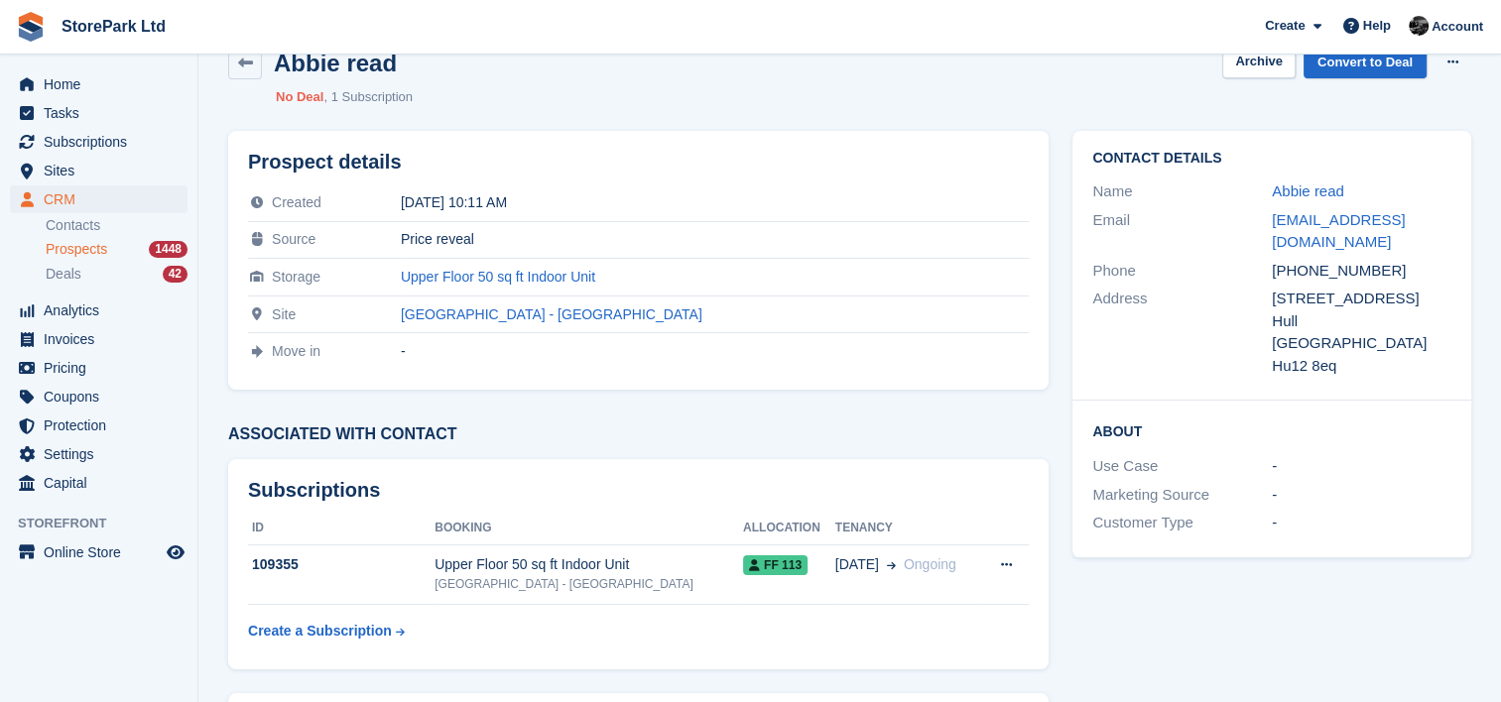
scroll to position [42, 0]
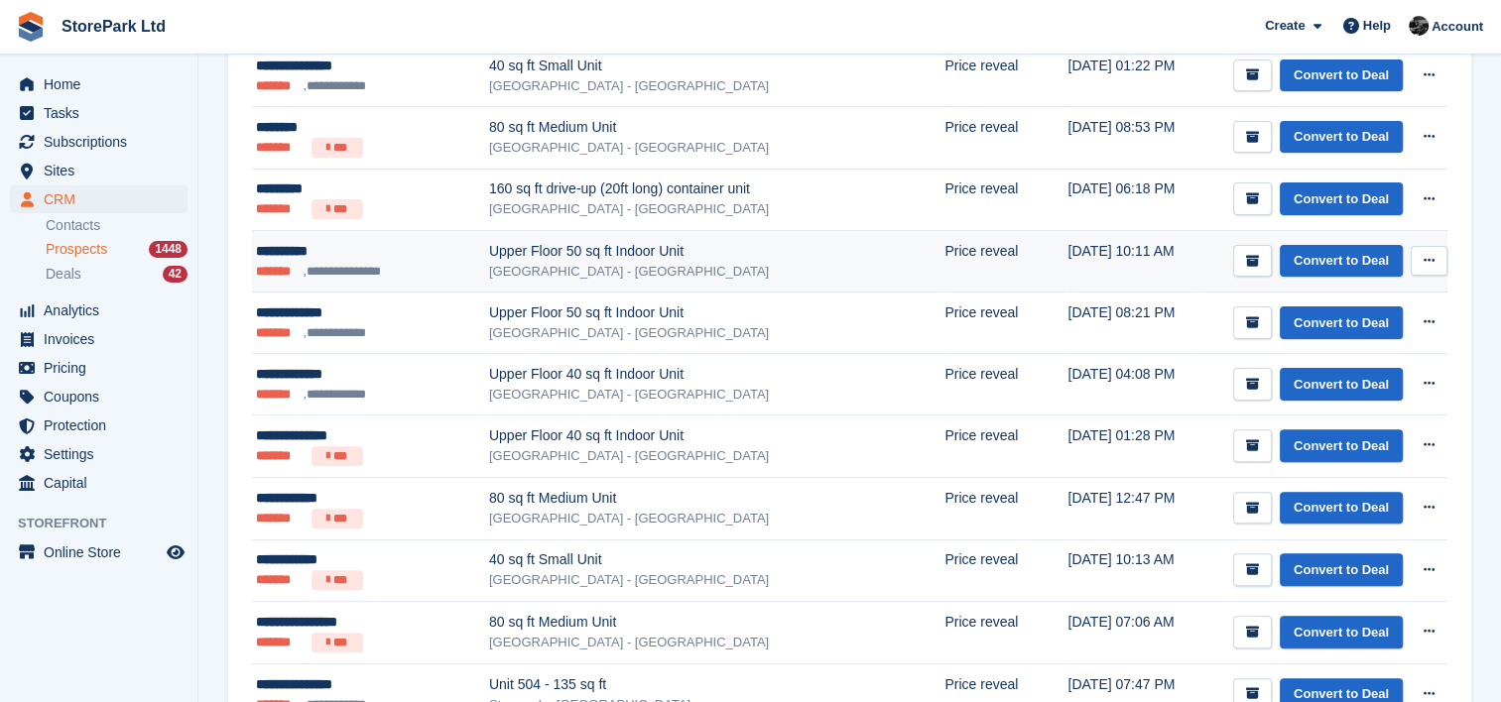
scroll to position [525, 0]
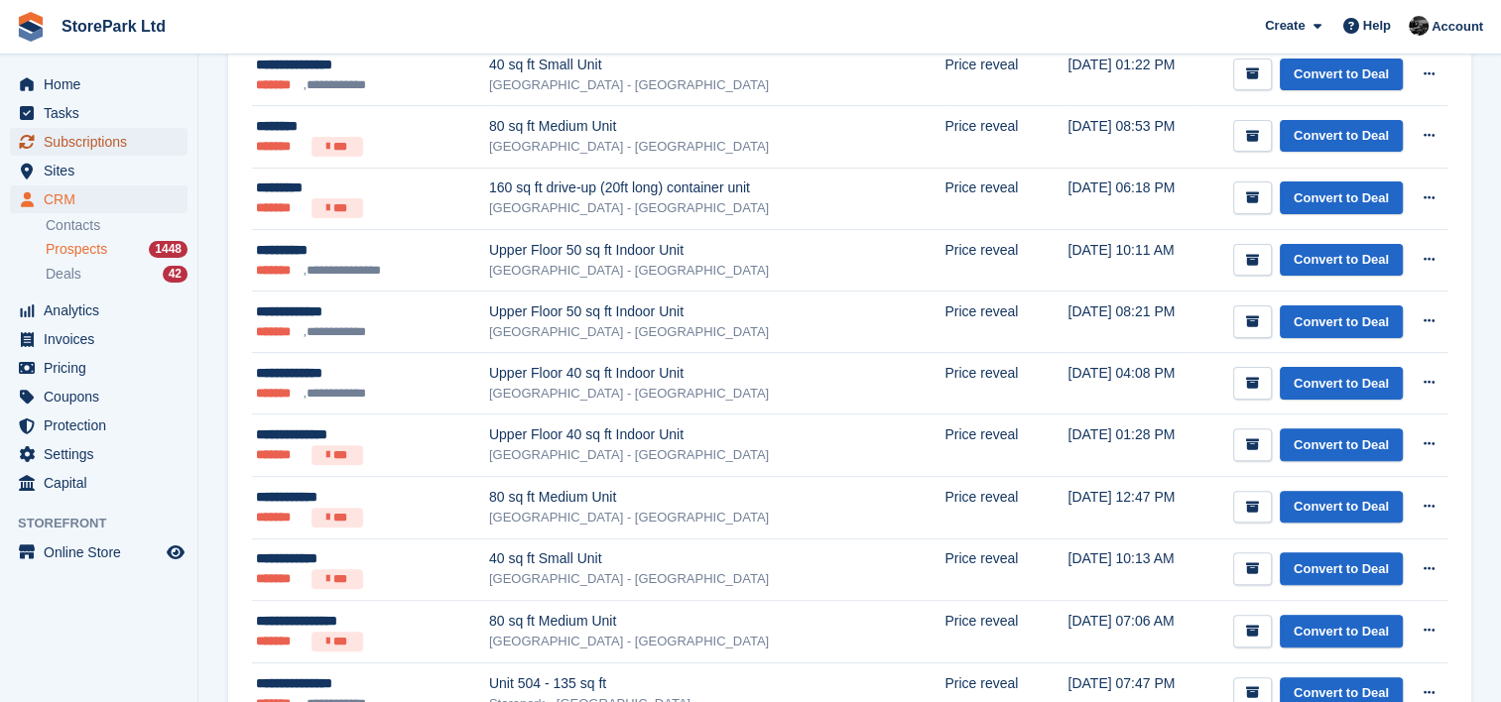
click at [100, 145] on span "Subscriptions" at bounding box center [103, 142] width 119 height 28
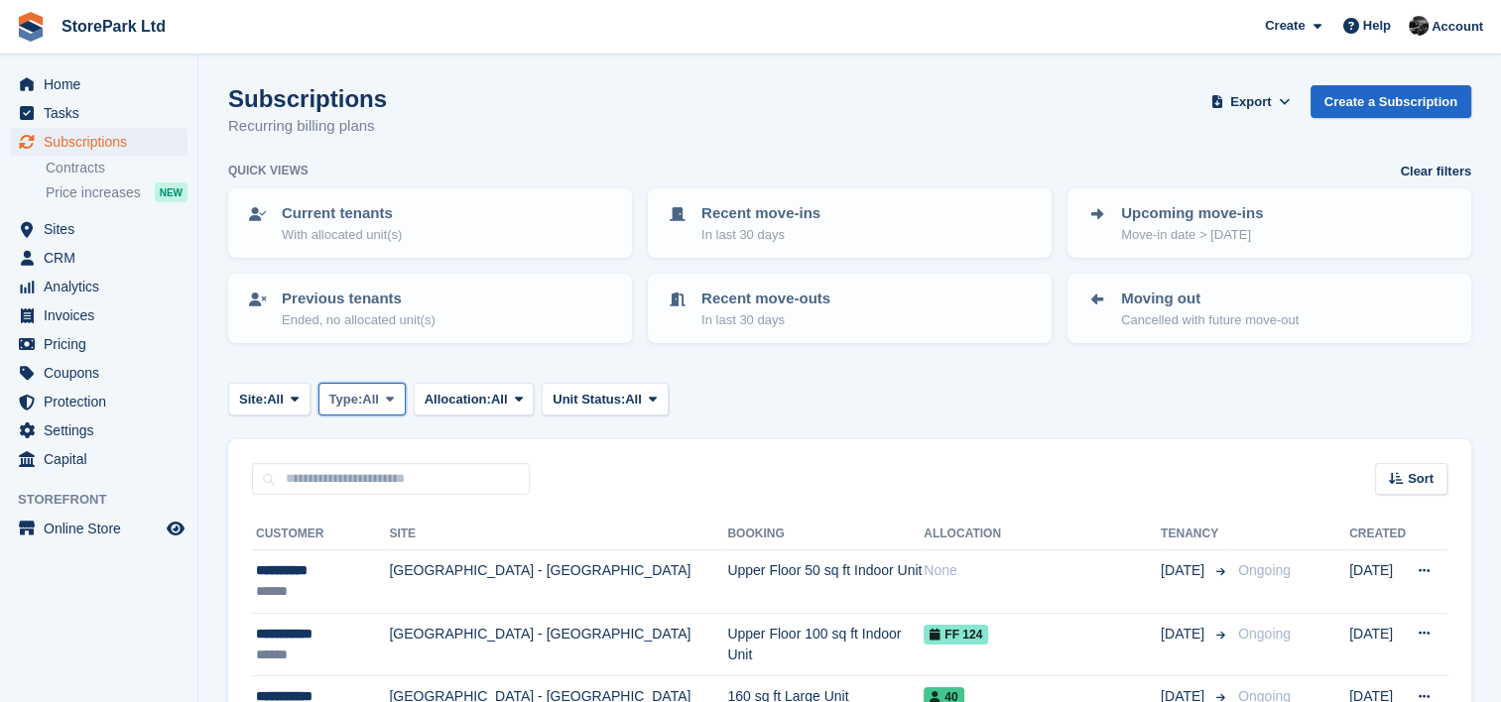
click at [366, 385] on button "Type: All" at bounding box center [361, 399] width 87 height 33
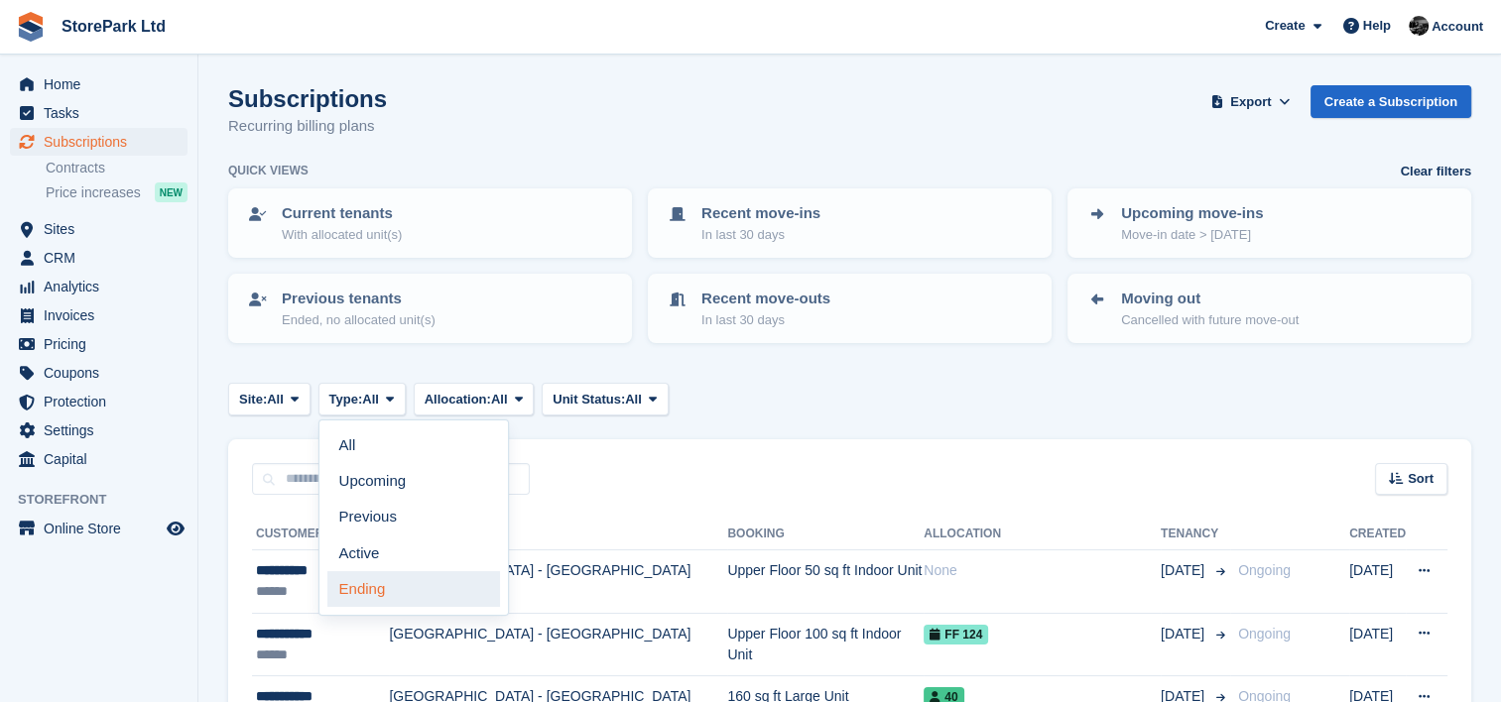
click at [348, 599] on link "Ending" at bounding box center [413, 589] width 173 height 36
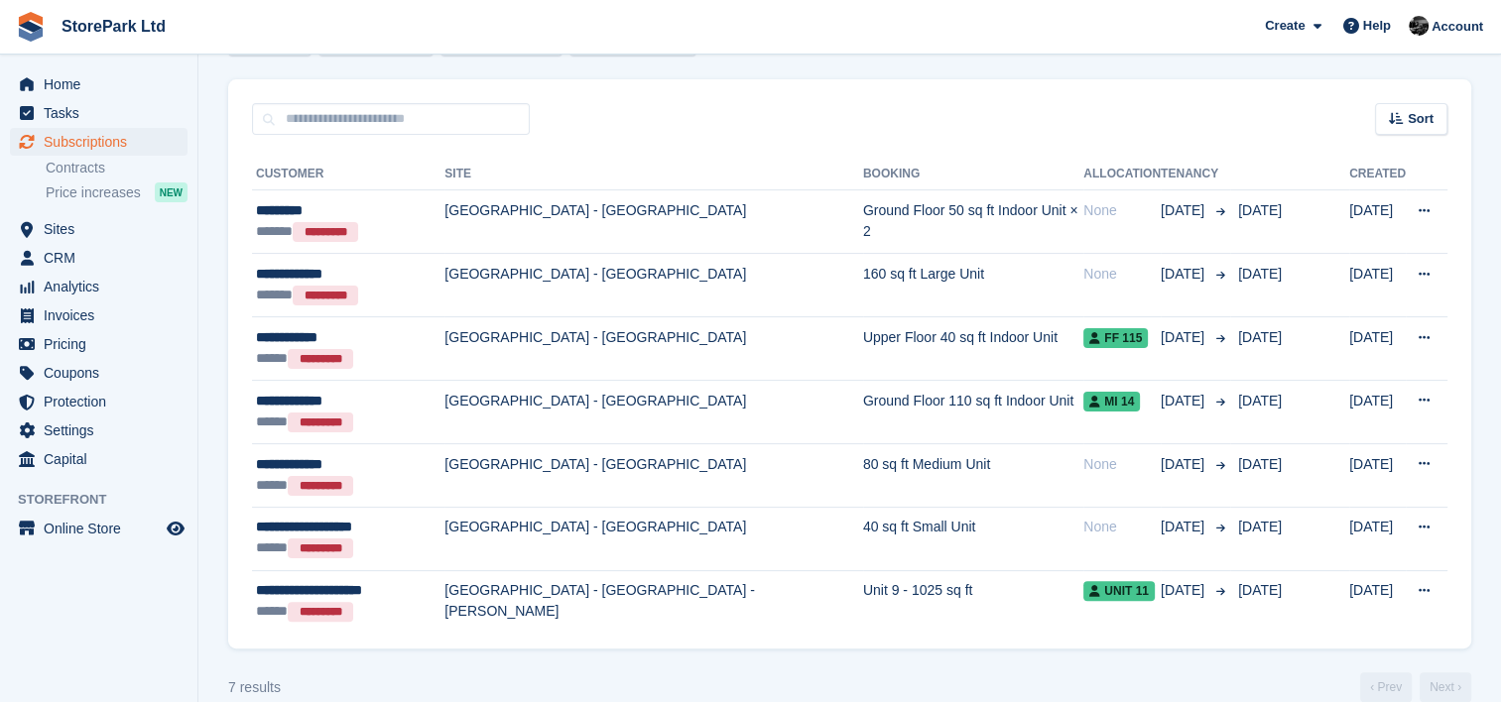
scroll to position [388, 0]
